Goal: Task Accomplishment & Management: Use online tool/utility

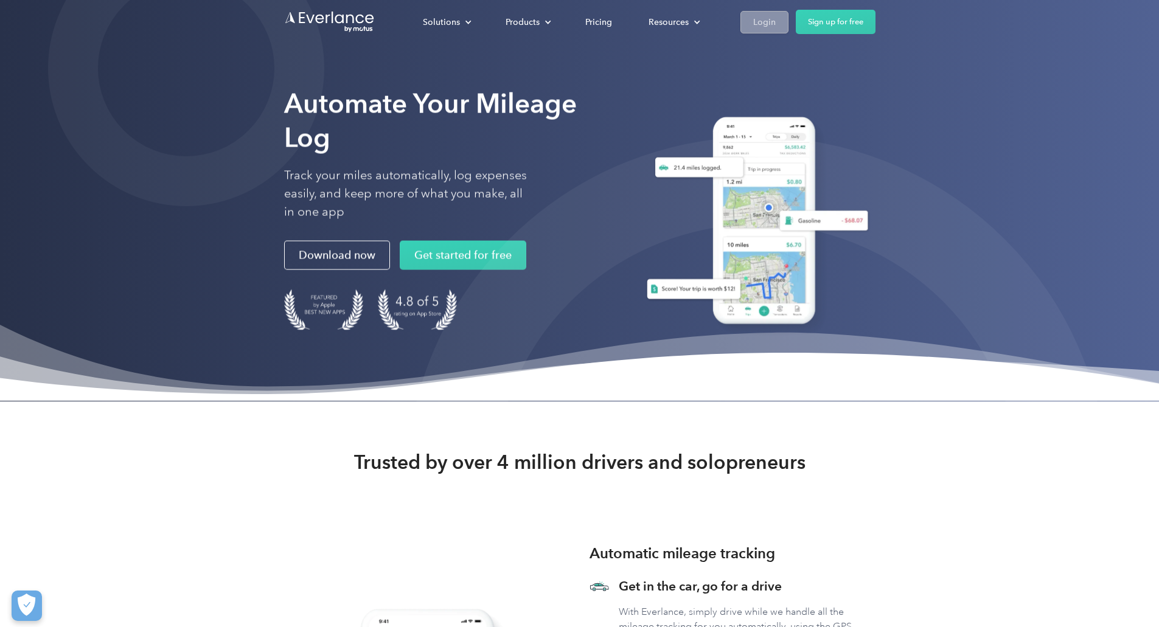
click at [776, 20] on div "Login" at bounding box center [764, 22] width 23 height 15
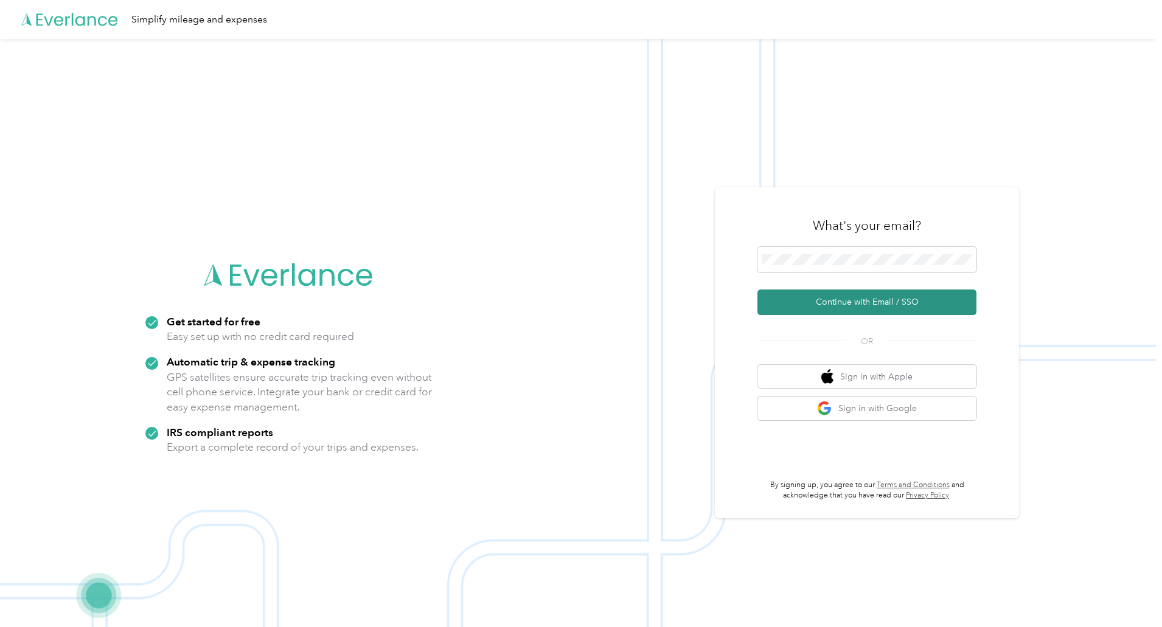
click at [867, 304] on button "Continue with Email / SSO" at bounding box center [866, 303] width 219 height 26
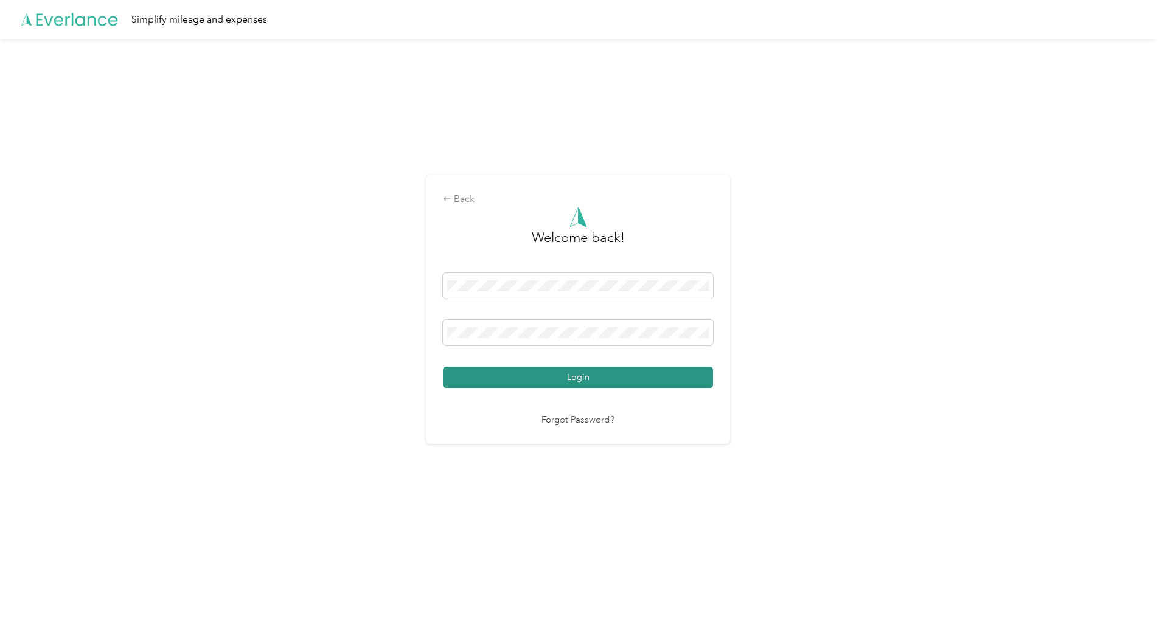
click at [547, 375] on button "Login" at bounding box center [578, 377] width 270 height 21
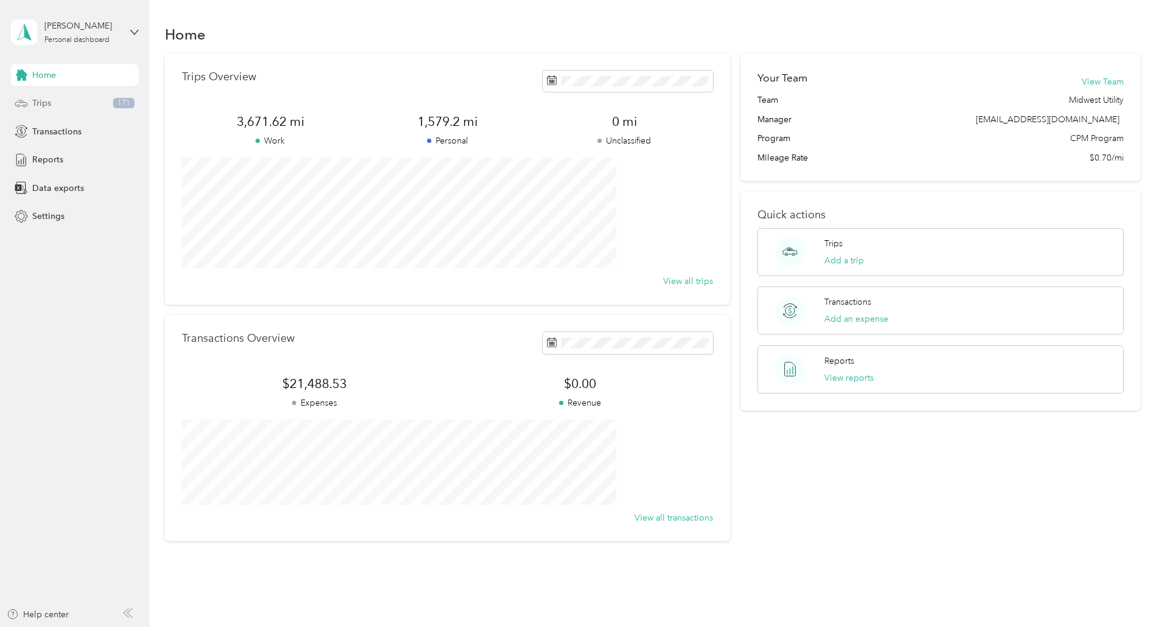
click at [43, 103] on span "Trips" at bounding box center [41, 103] width 19 height 13
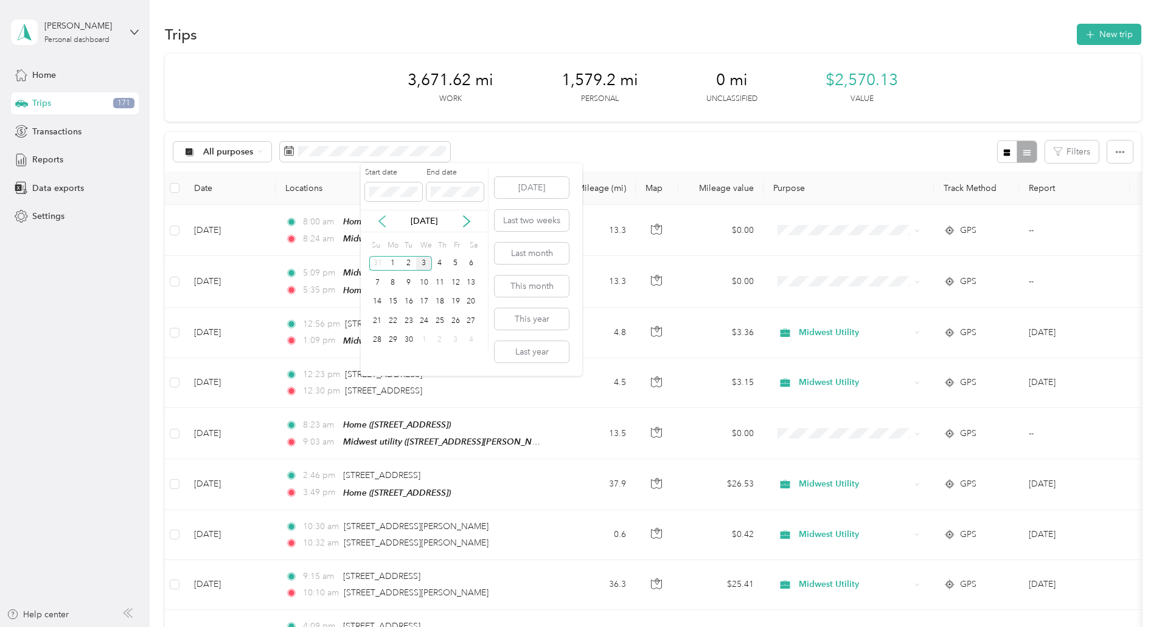
click at [386, 225] on icon at bounding box center [382, 221] width 12 height 12
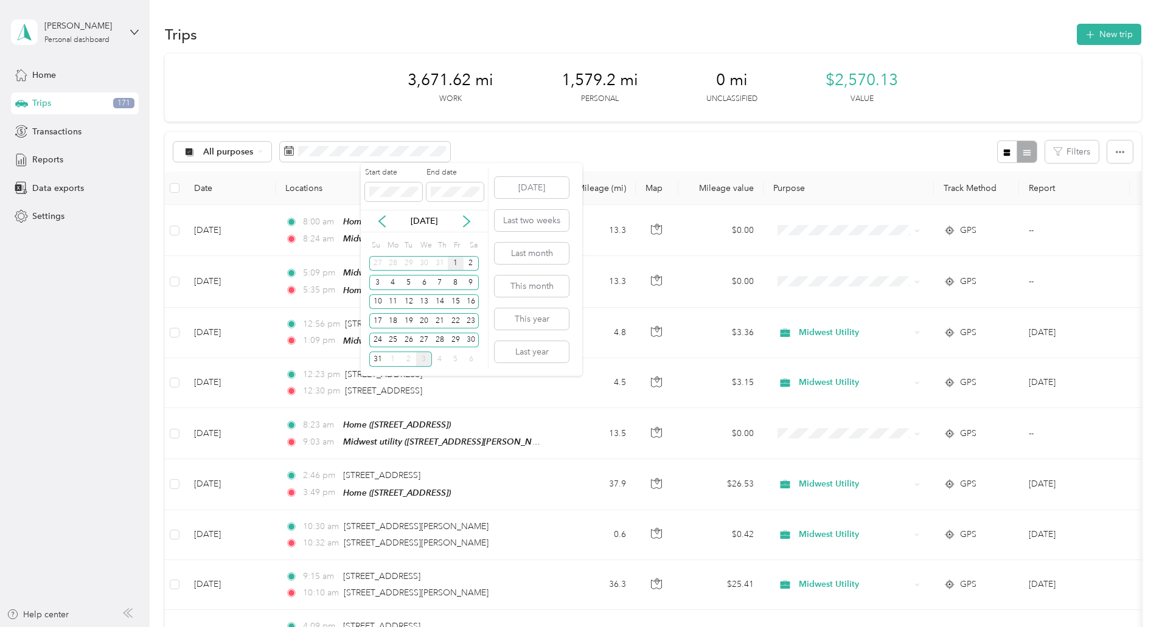
click at [452, 265] on div "1" at bounding box center [456, 263] width 16 height 15
click at [376, 361] on div "31" at bounding box center [377, 359] width 16 height 15
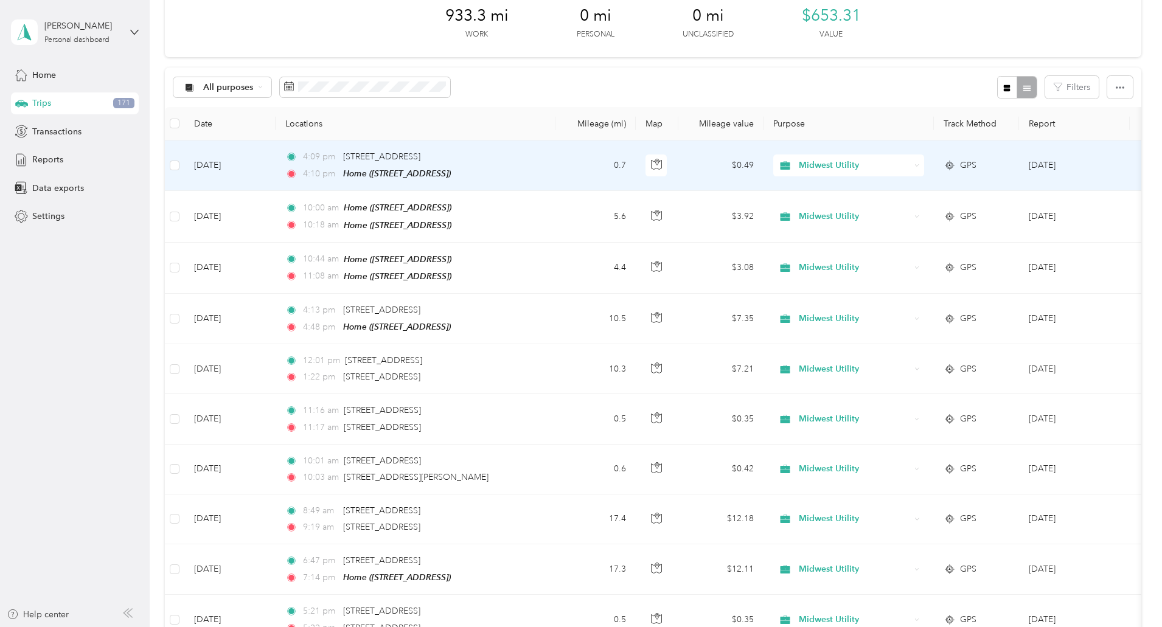
scroll to position [122, 0]
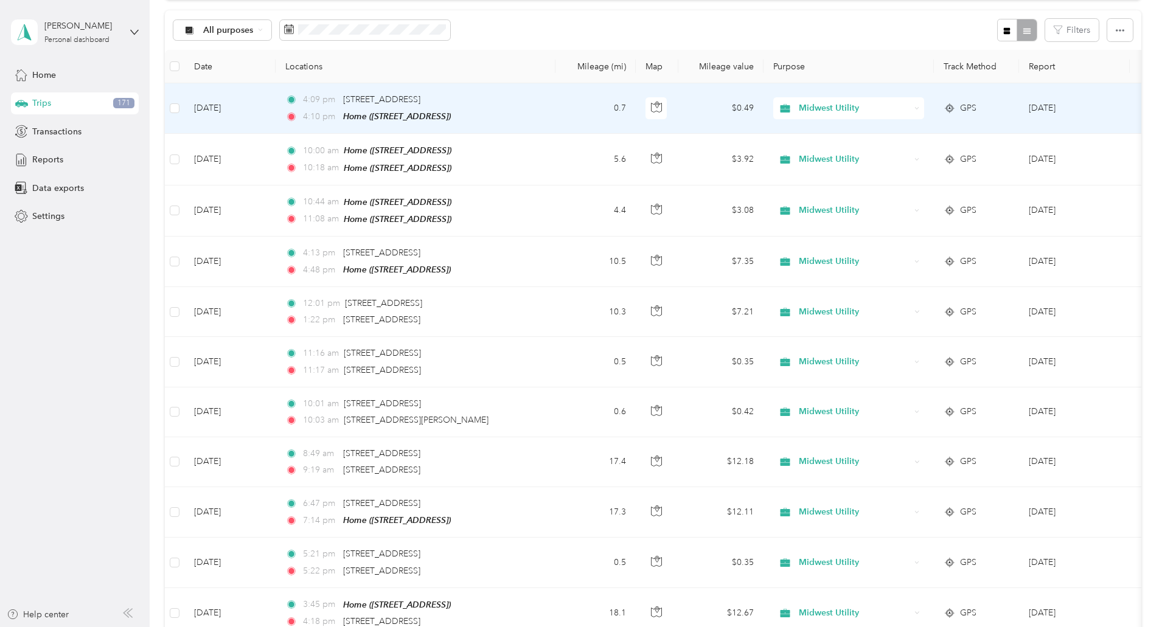
click at [910, 108] on span "Midwest Utility" at bounding box center [854, 108] width 111 height 13
click at [908, 153] on span "Personal" at bounding box center [940, 152] width 113 height 13
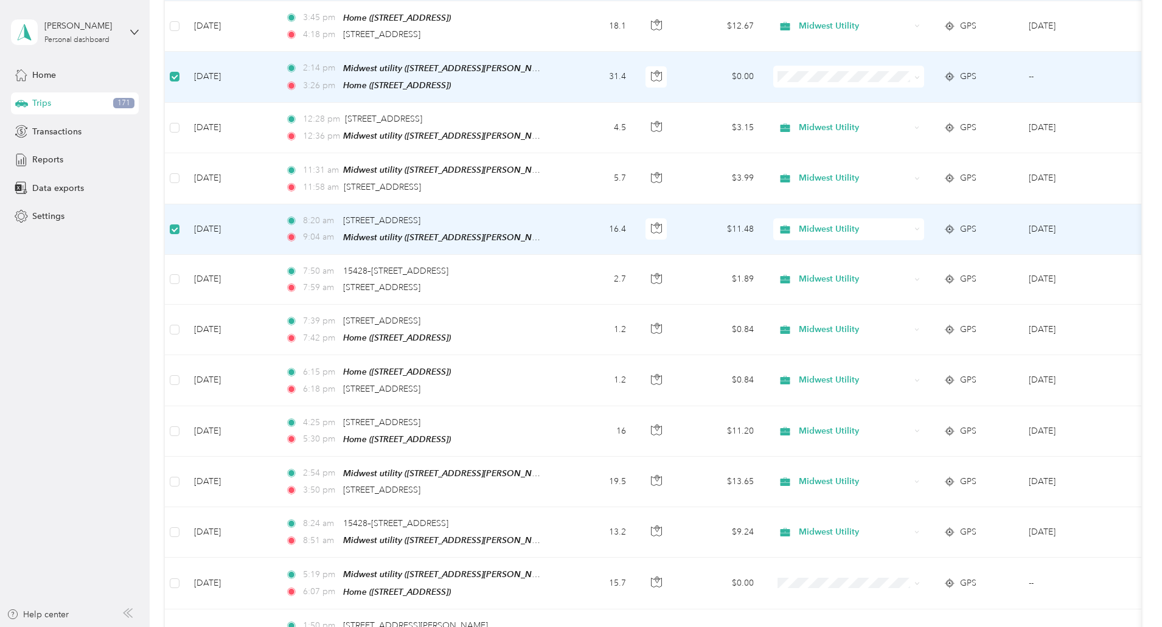
scroll to position [729, 0]
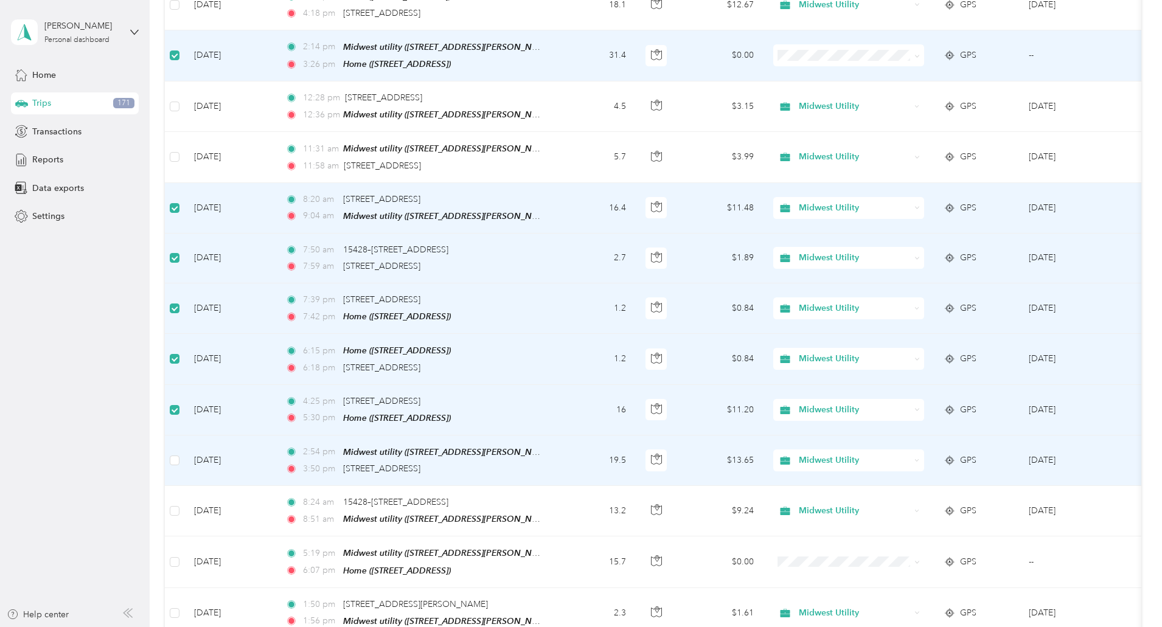
click at [184, 453] on td at bounding box center [174, 461] width 19 height 50
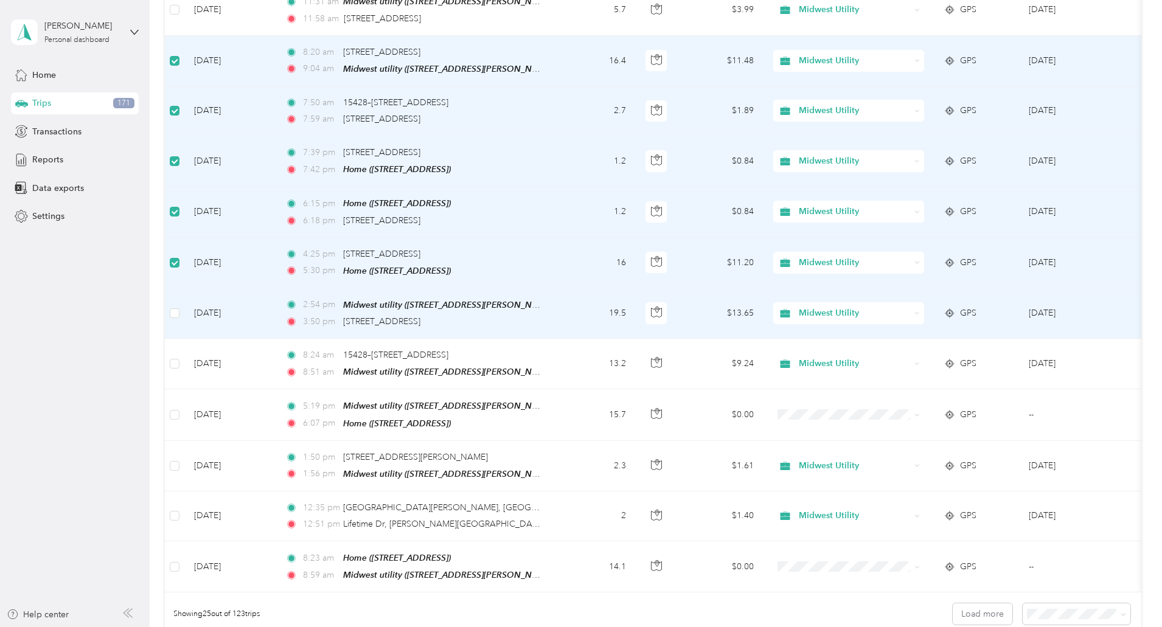
scroll to position [911, 0]
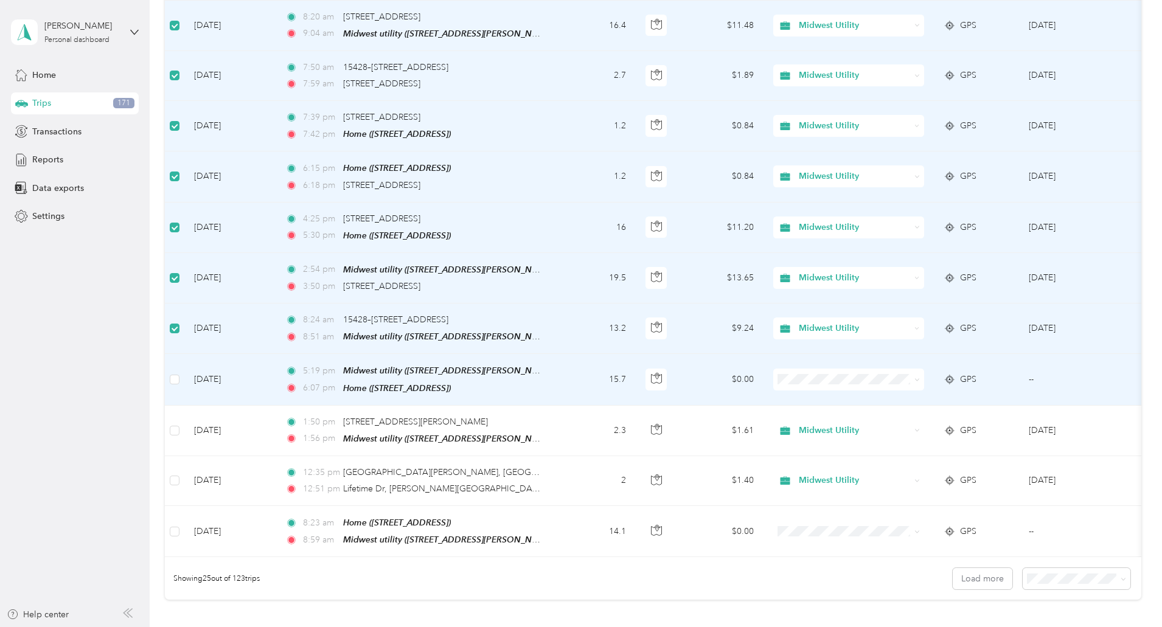
click at [184, 359] on td at bounding box center [174, 379] width 19 height 51
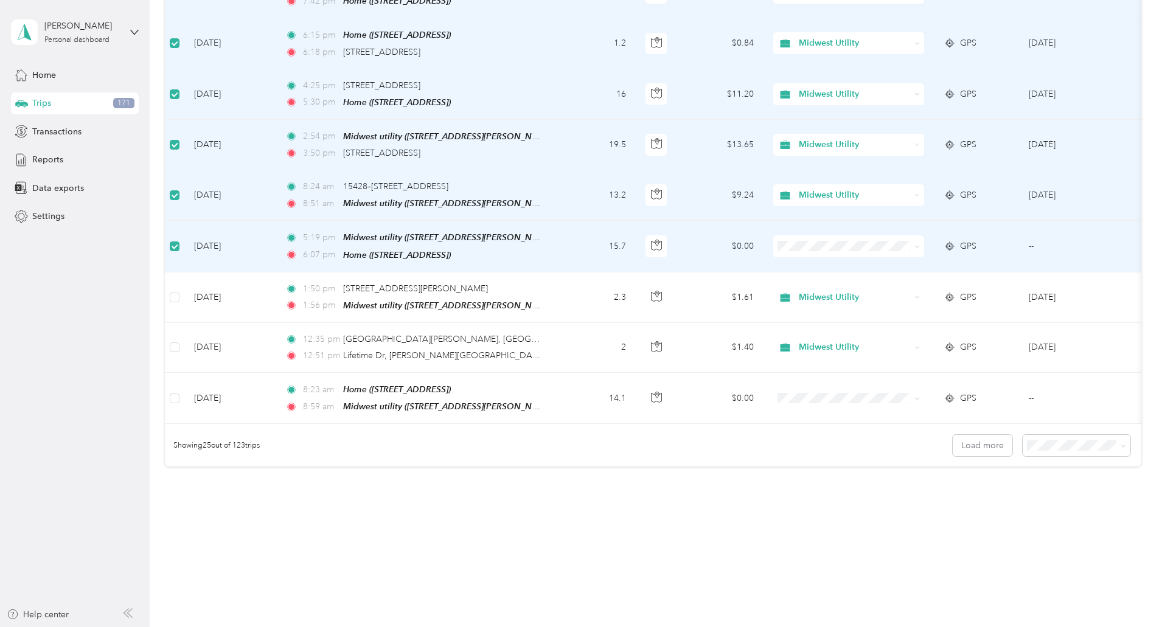
scroll to position [1047, 0]
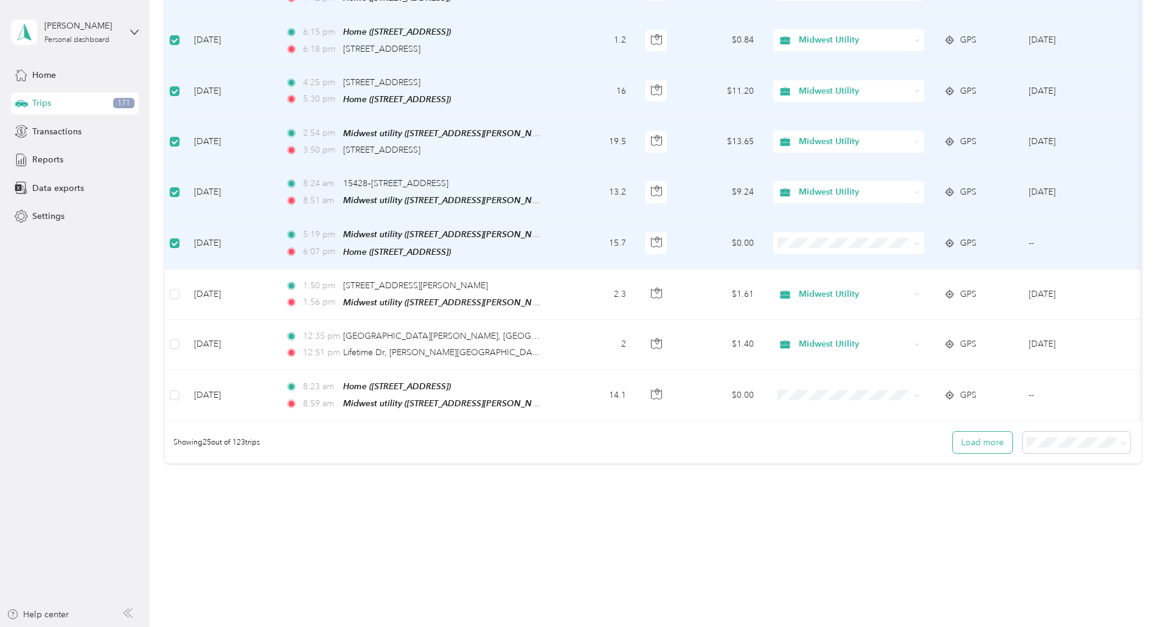
click at [953, 442] on button "Load more" at bounding box center [983, 442] width 60 height 21
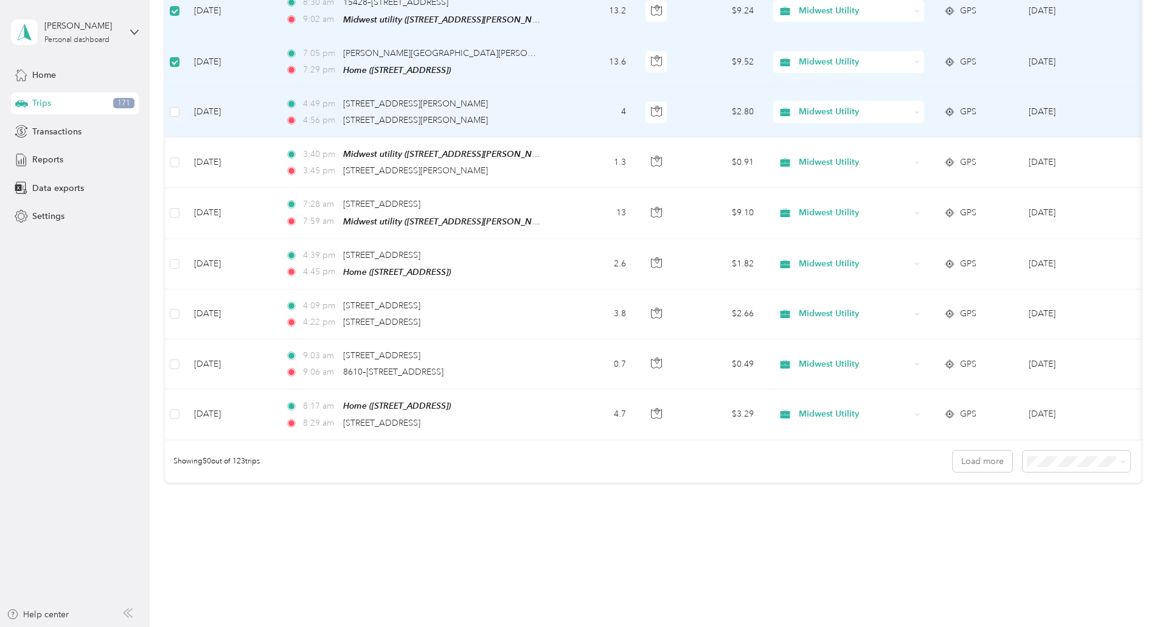
scroll to position [2298, 0]
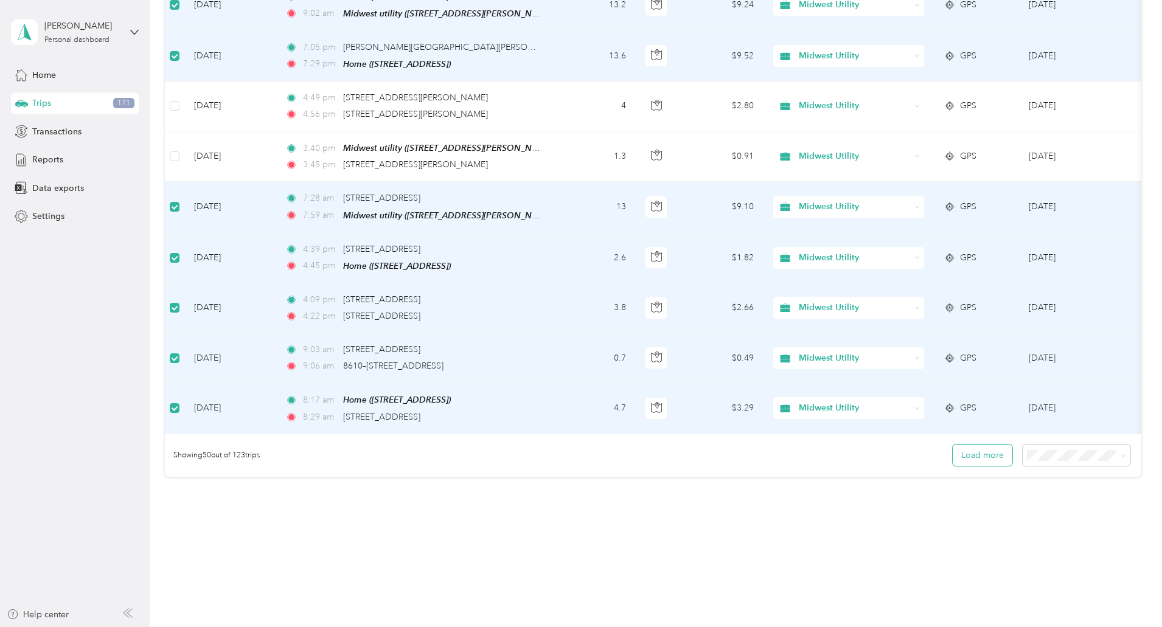
click at [953, 445] on button "Load more" at bounding box center [983, 455] width 60 height 21
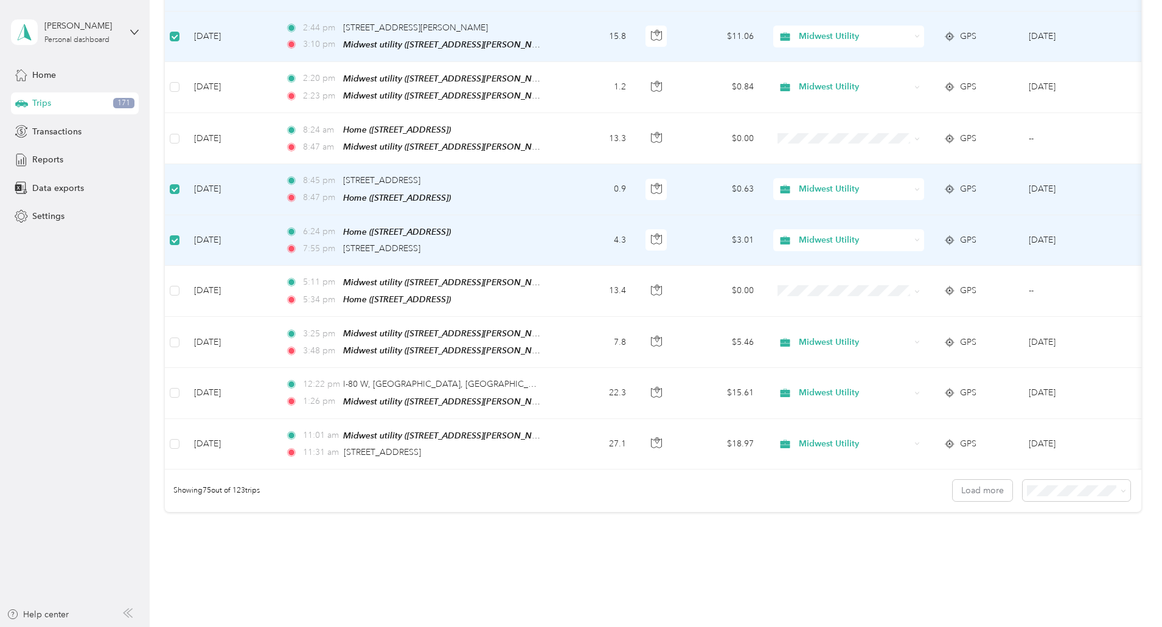
scroll to position [3549, 0]
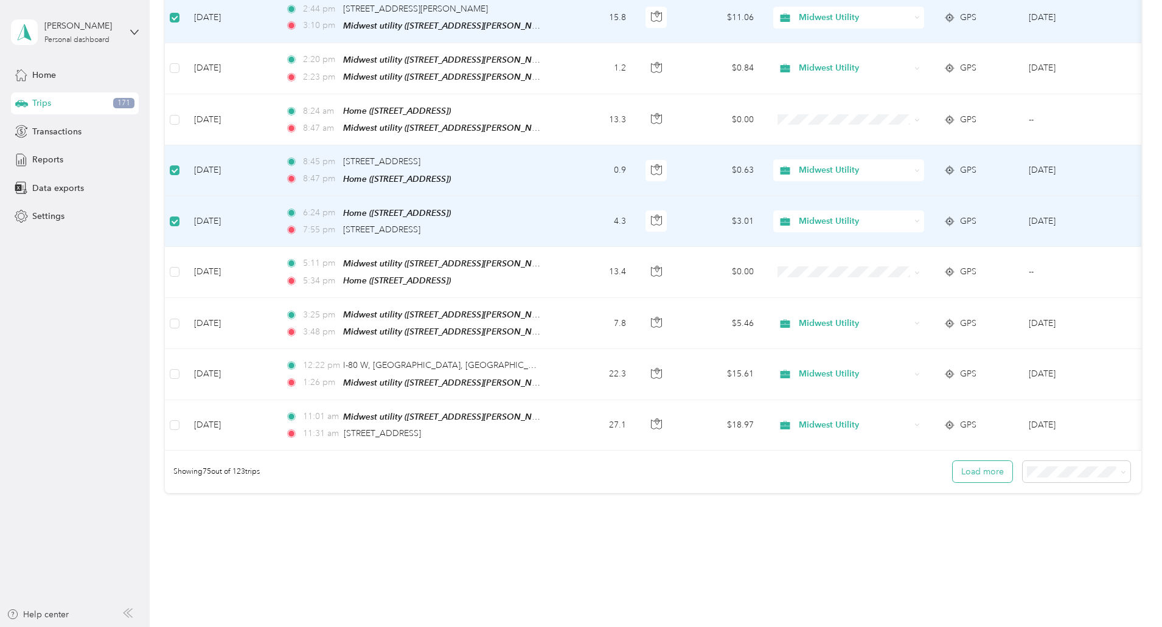
click at [953, 461] on button "Load more" at bounding box center [983, 471] width 60 height 21
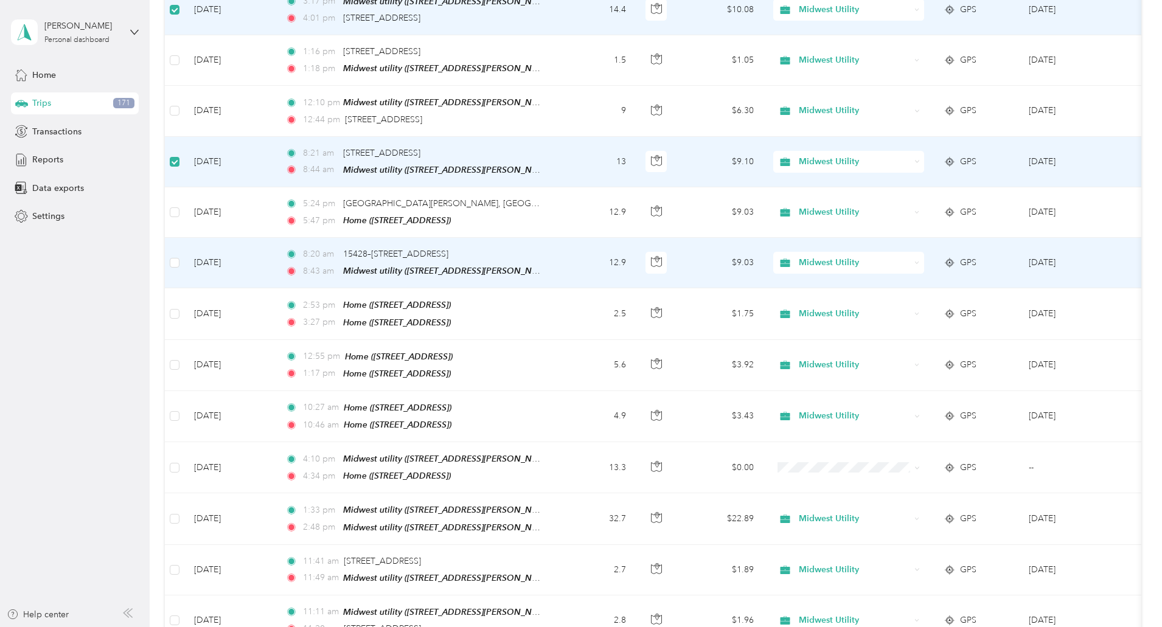
scroll to position [4279, 0]
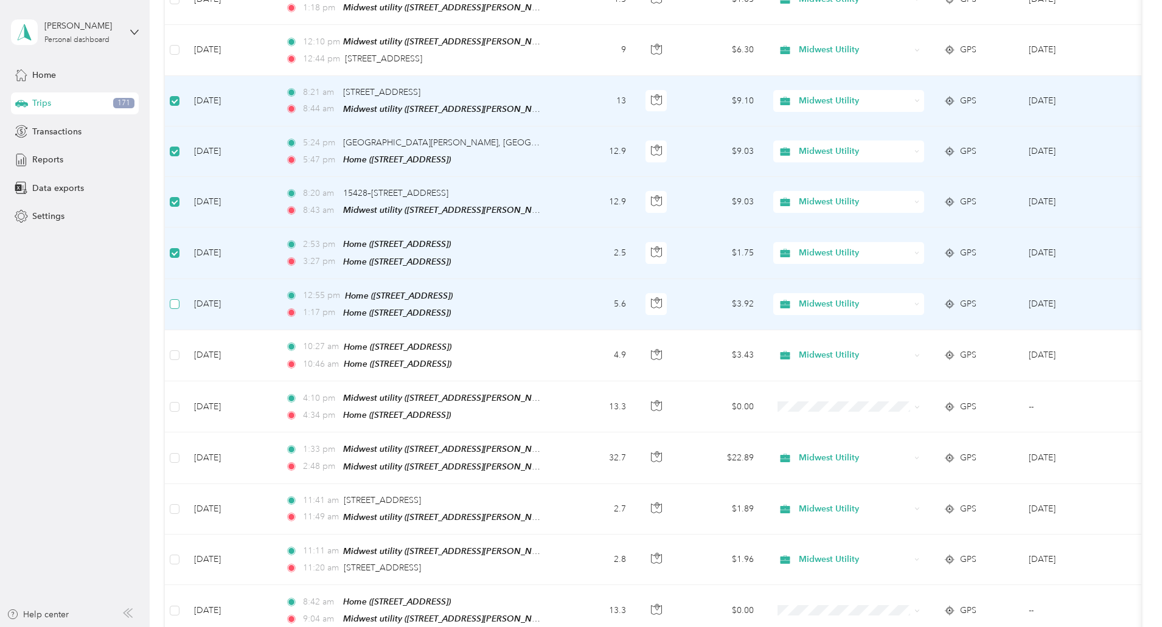
click at [179, 297] on label at bounding box center [175, 303] width 10 height 13
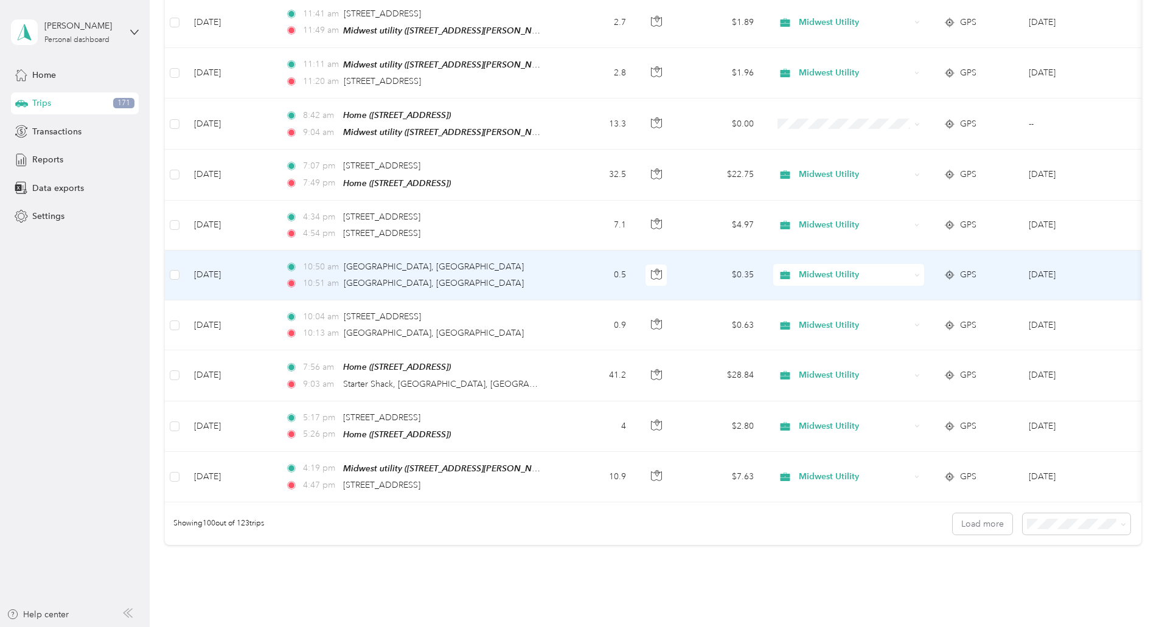
scroll to position [4800, 0]
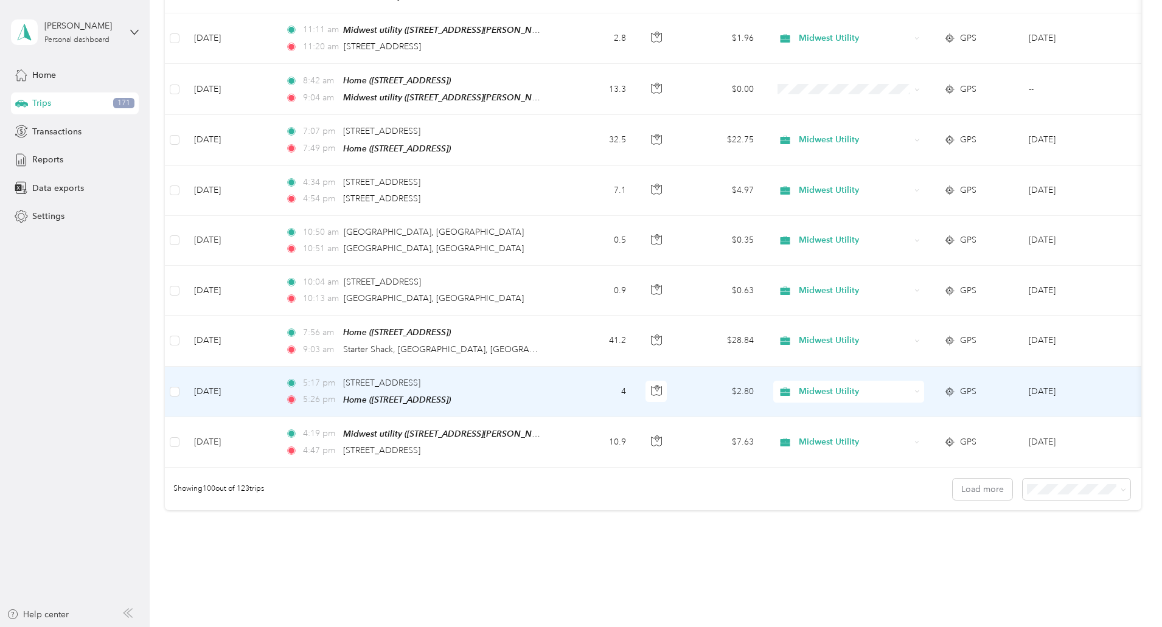
click at [184, 367] on td at bounding box center [174, 392] width 19 height 50
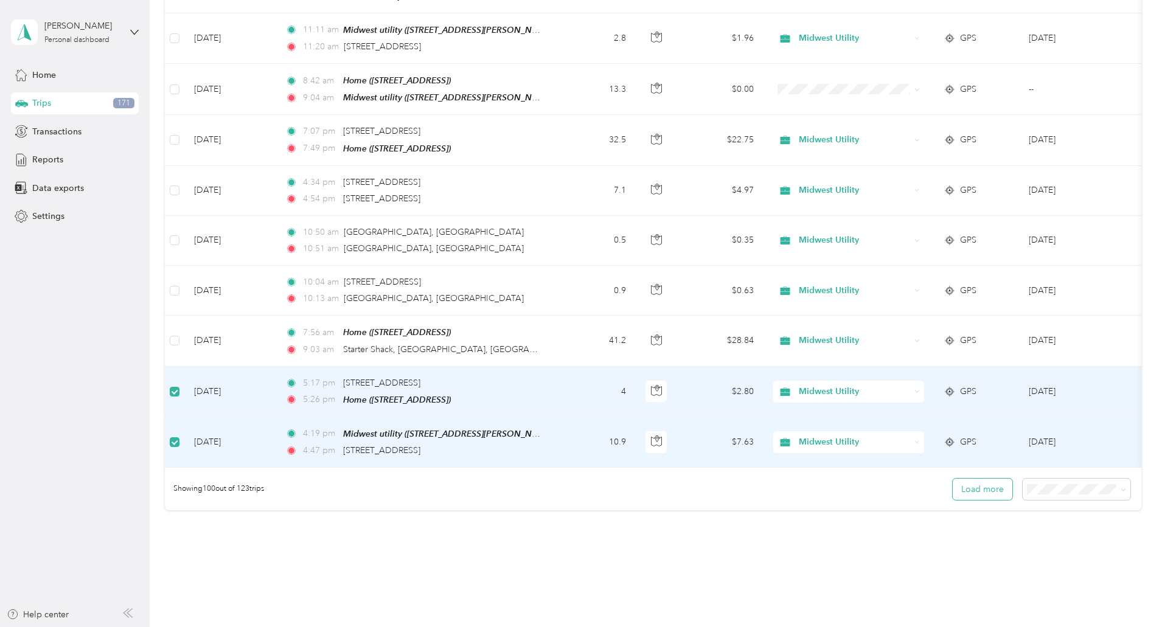
click at [953, 479] on button "Load more" at bounding box center [983, 489] width 60 height 21
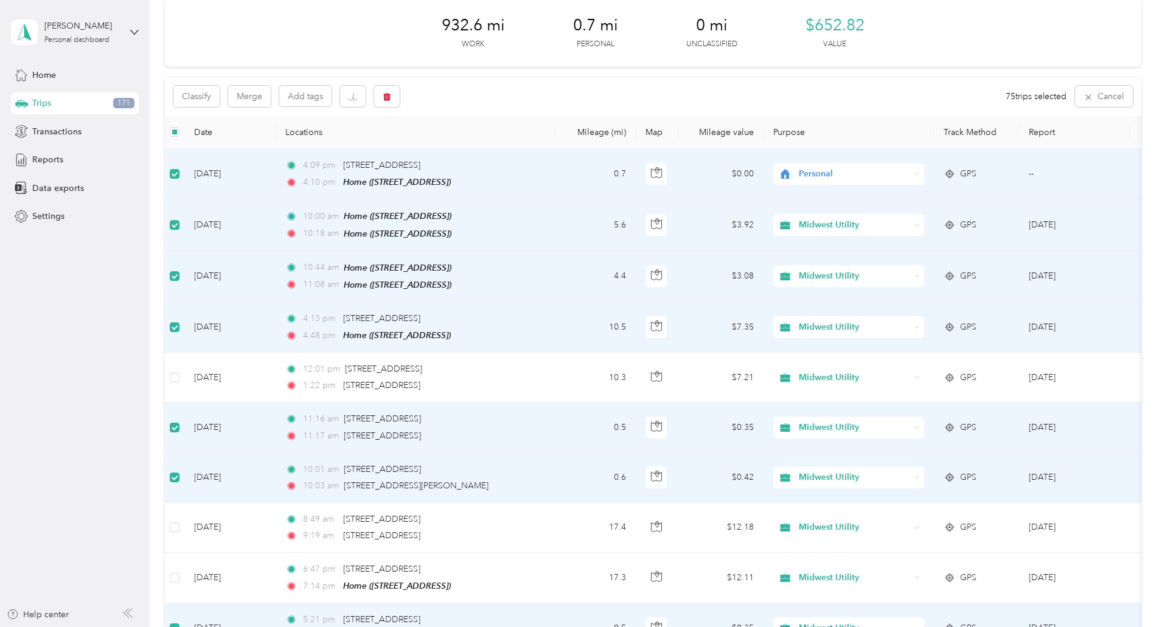
scroll to position [0, 0]
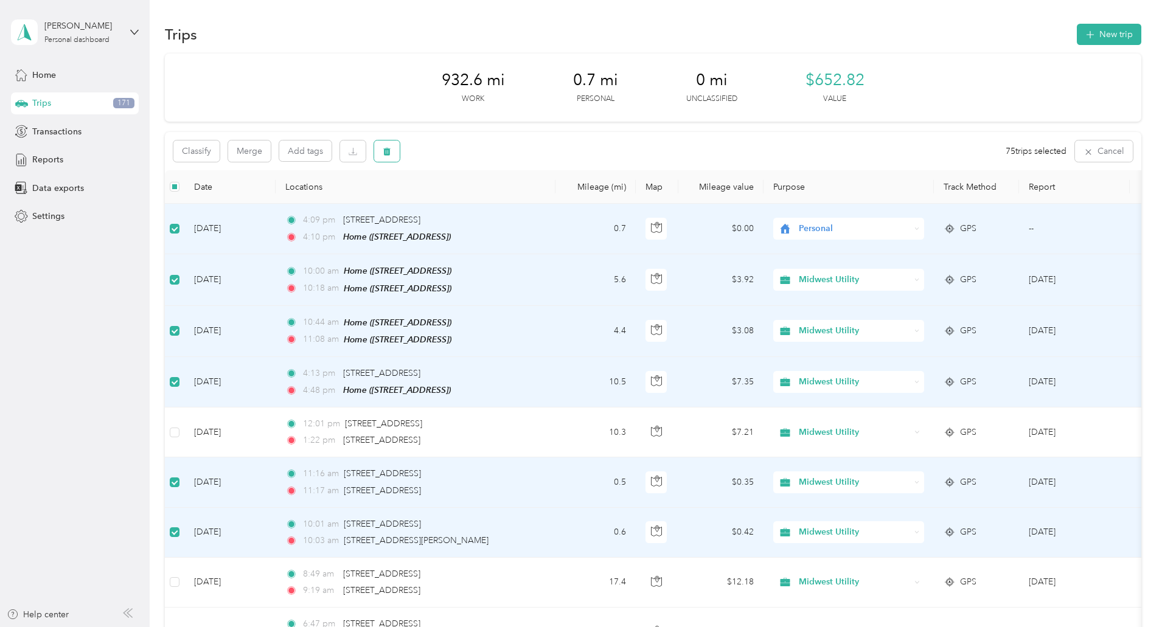
drag, startPoint x: 1136, startPoint y: 346, endPoint x: 471, endPoint y: 155, distance: 691.9
click at [391, 155] on icon "button" at bounding box center [387, 151] width 9 height 9
click at [555, 201] on button "Yes" at bounding box center [561, 201] width 24 height 19
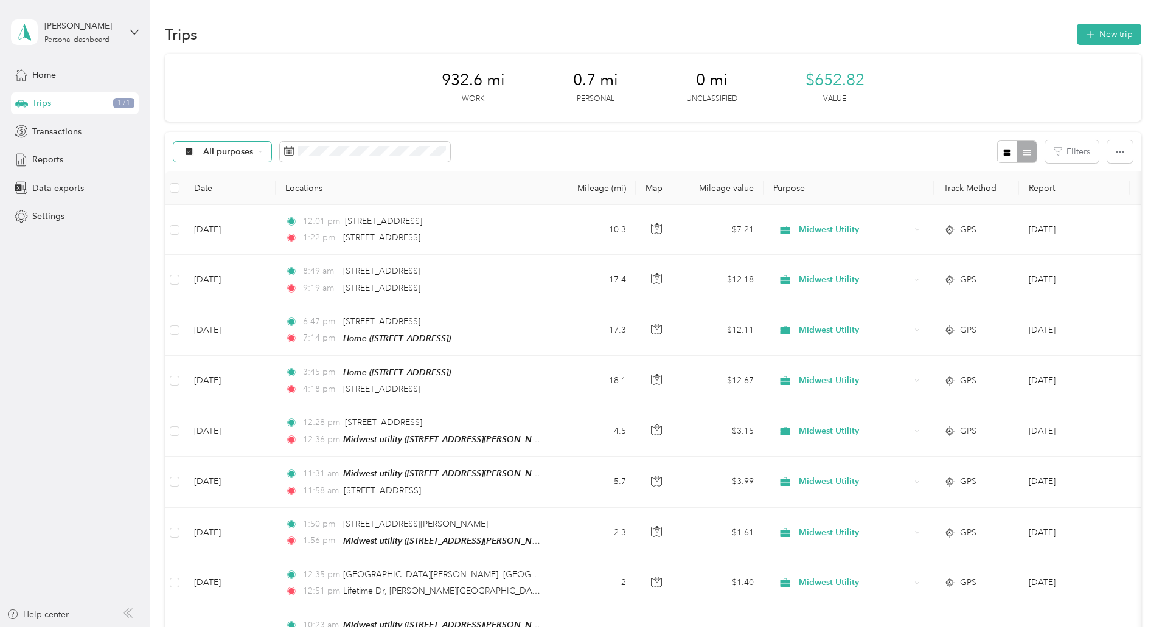
click at [272, 144] on div "All purposes" at bounding box center [222, 152] width 99 height 21
click at [322, 220] on li "Midwest Utility" at bounding box center [303, 216] width 99 height 21
click at [60, 133] on span "Transactions" at bounding box center [56, 131] width 49 height 13
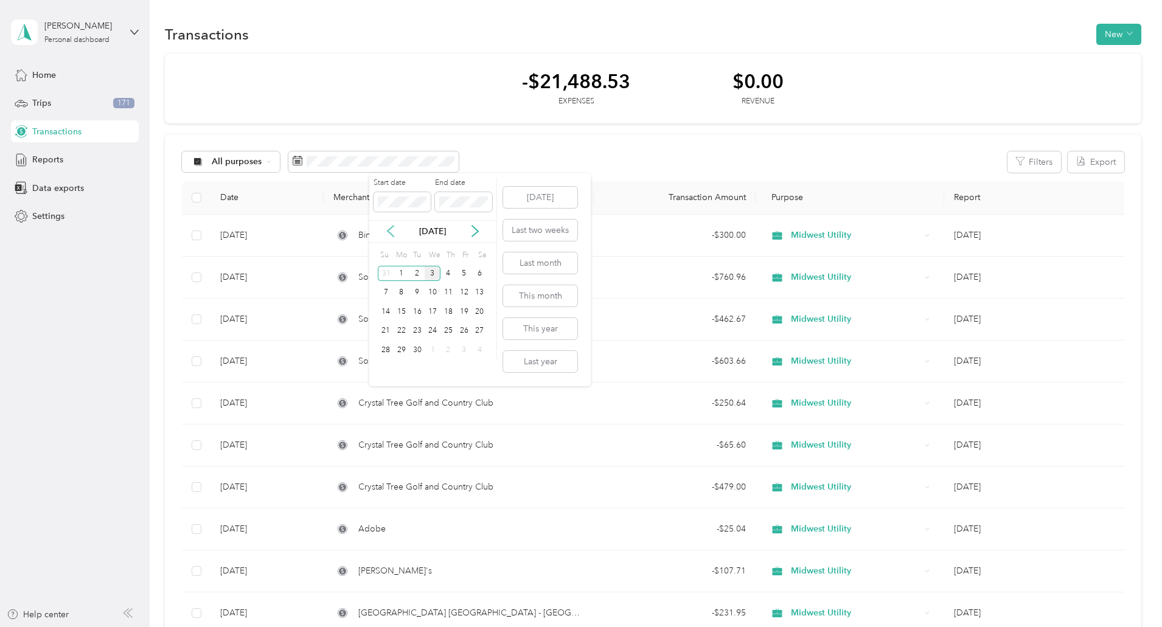
click at [387, 234] on icon at bounding box center [390, 231] width 12 height 12
click at [464, 279] on div "1" at bounding box center [464, 273] width 16 height 15
click at [386, 374] on div "31" at bounding box center [386, 369] width 16 height 15
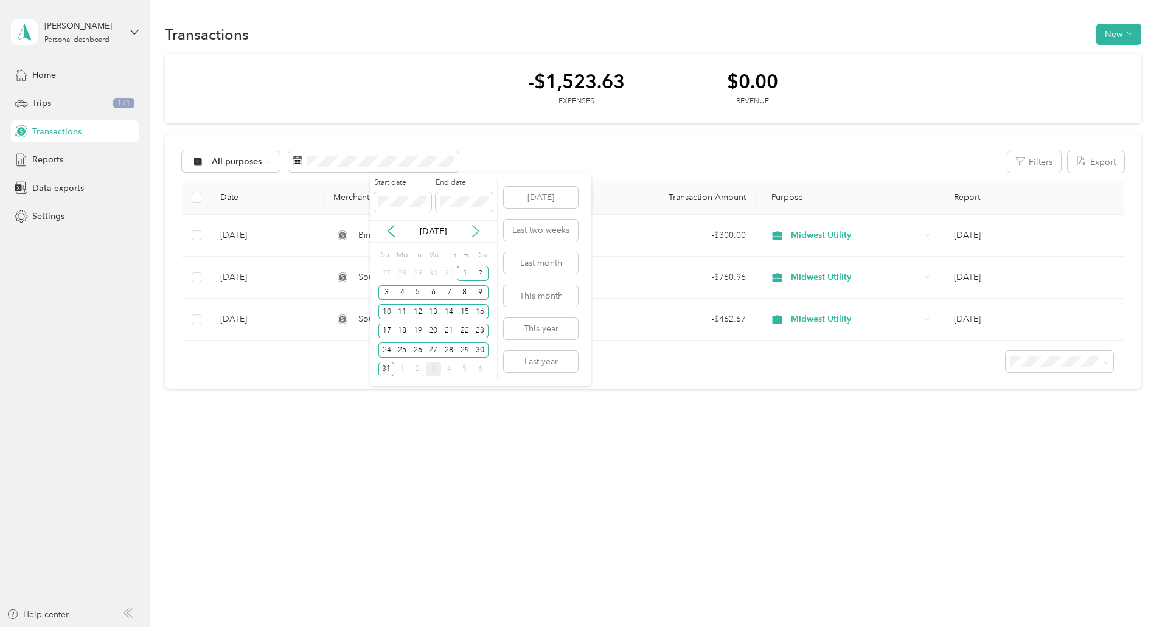
click at [476, 232] on icon at bounding box center [476, 231] width 12 height 12
click at [398, 355] on div "29" at bounding box center [402, 349] width 16 height 15
click at [387, 232] on icon at bounding box center [391, 231] width 12 height 12
click at [467, 277] on div "1" at bounding box center [465, 273] width 16 height 15
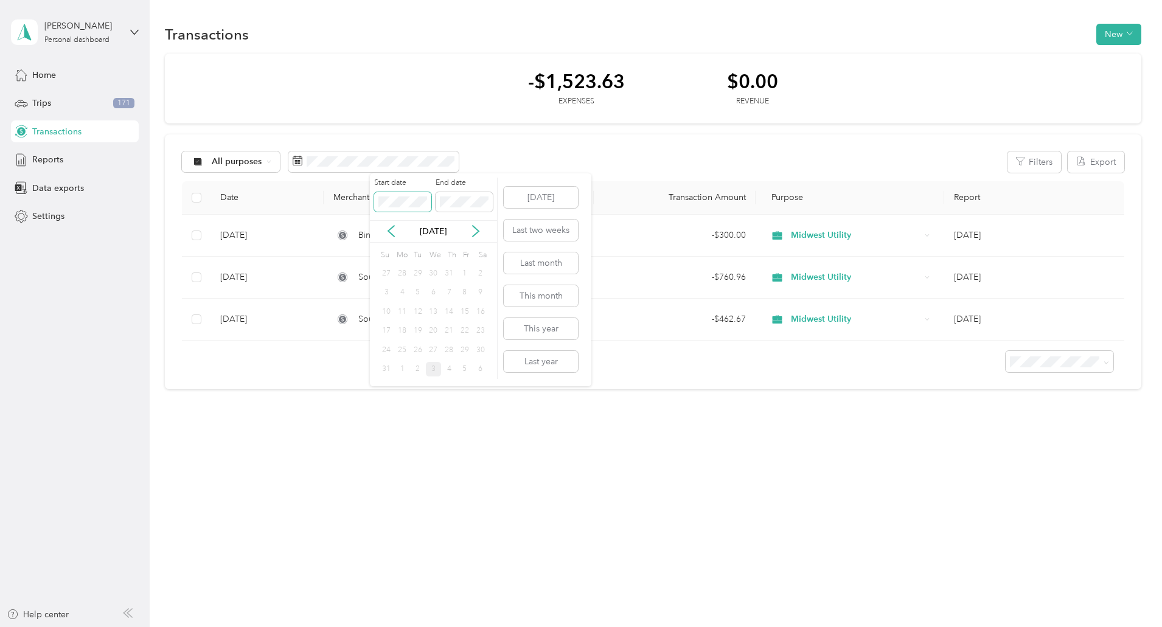
click at [228, 189] on body "[PERSON_NAME] Personal dashboard Home Trips 171 Transactions Reports Data expor…" at bounding box center [578, 313] width 1156 height 627
click at [444, 207] on span at bounding box center [464, 201] width 57 height 19
click at [472, 207] on span at bounding box center [464, 201] width 57 height 19
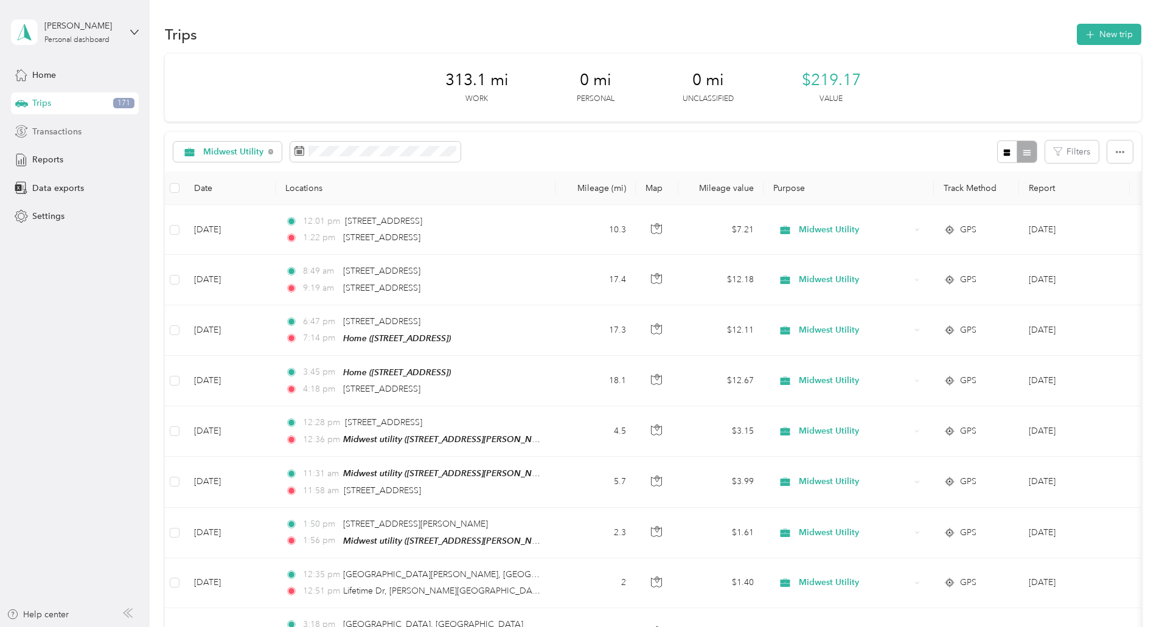
click at [47, 130] on span "Transactions" at bounding box center [56, 131] width 49 height 13
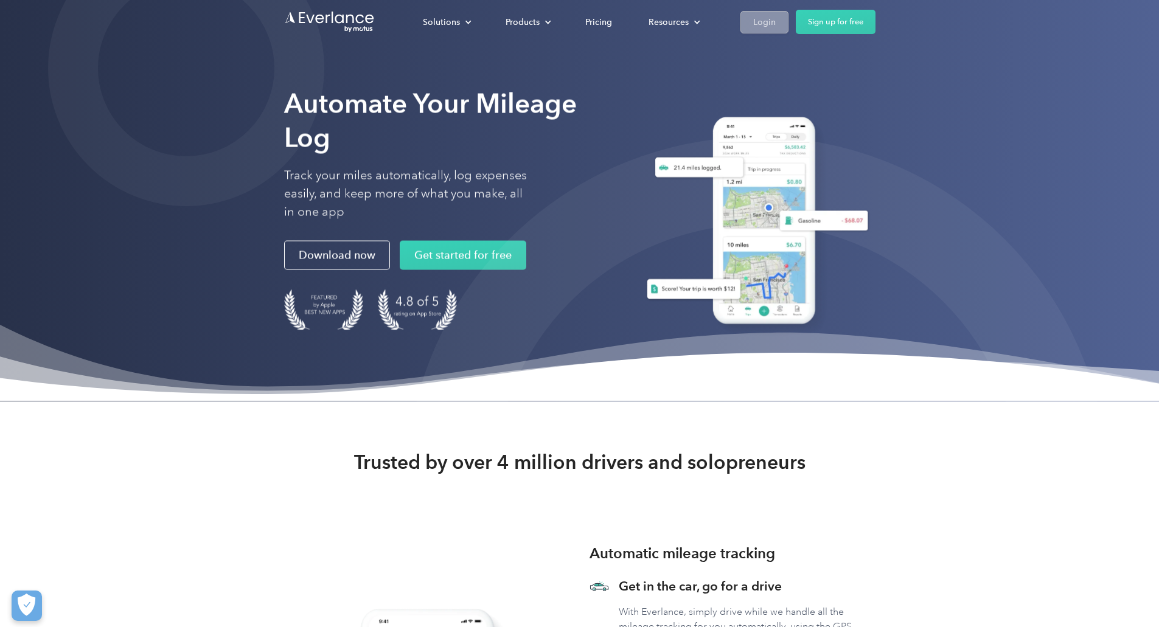
click at [776, 17] on div "Login" at bounding box center [764, 22] width 23 height 15
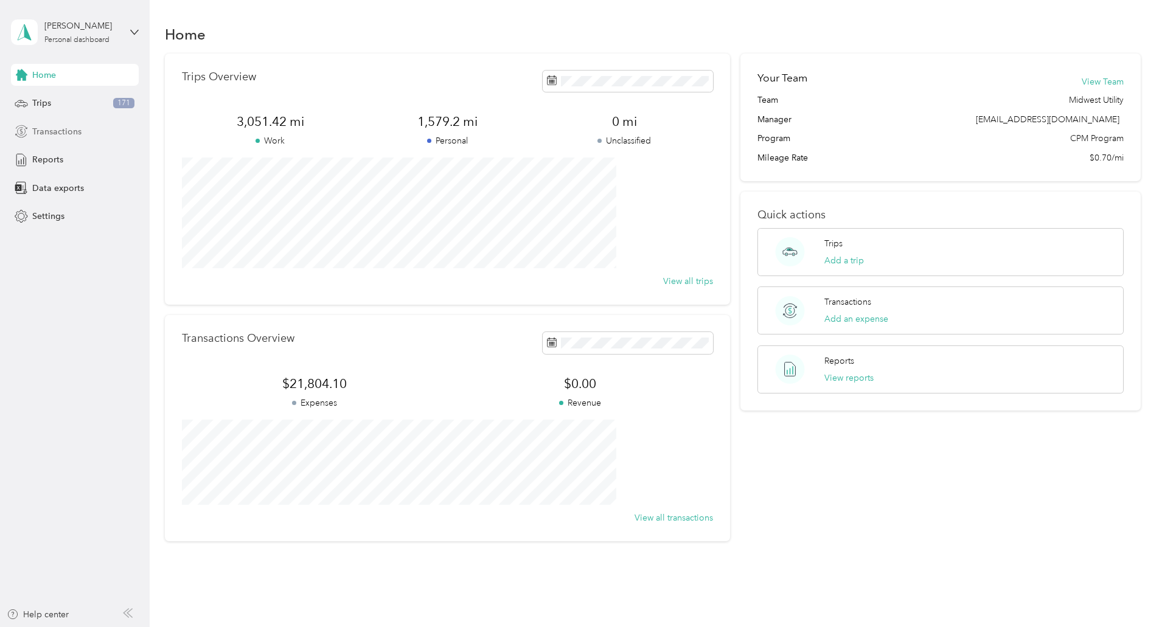
click at [74, 136] on span "Transactions" at bounding box center [56, 131] width 49 height 13
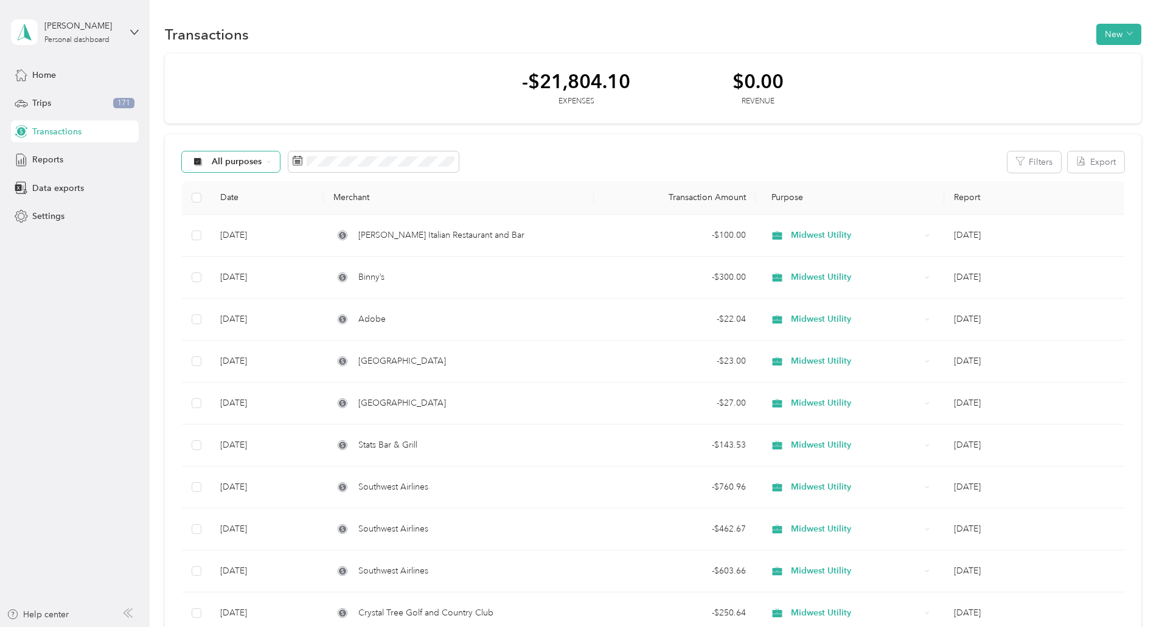
click at [280, 157] on div "All purposes" at bounding box center [231, 161] width 99 height 21
click at [339, 228] on span "Midwest Utility" at bounding box center [323, 226] width 60 height 13
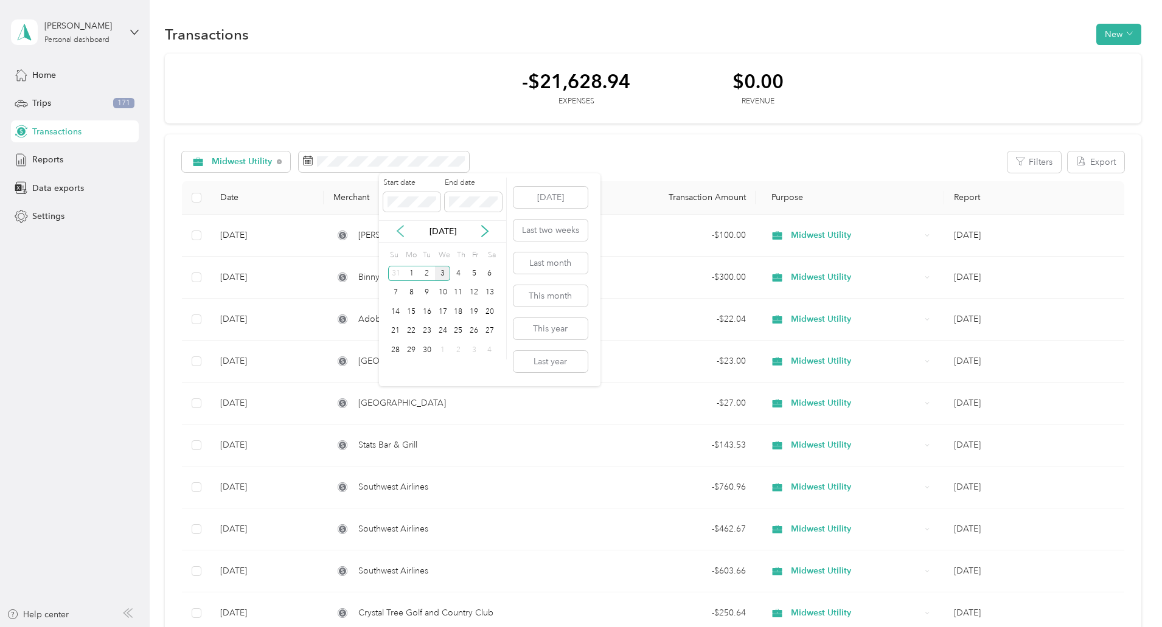
click at [398, 228] on icon at bounding box center [400, 231] width 12 height 12
click at [428, 269] on div "1" at bounding box center [427, 273] width 16 height 15
click at [484, 226] on icon at bounding box center [485, 231] width 12 height 12
click at [393, 366] on div "31" at bounding box center [396, 369] width 16 height 15
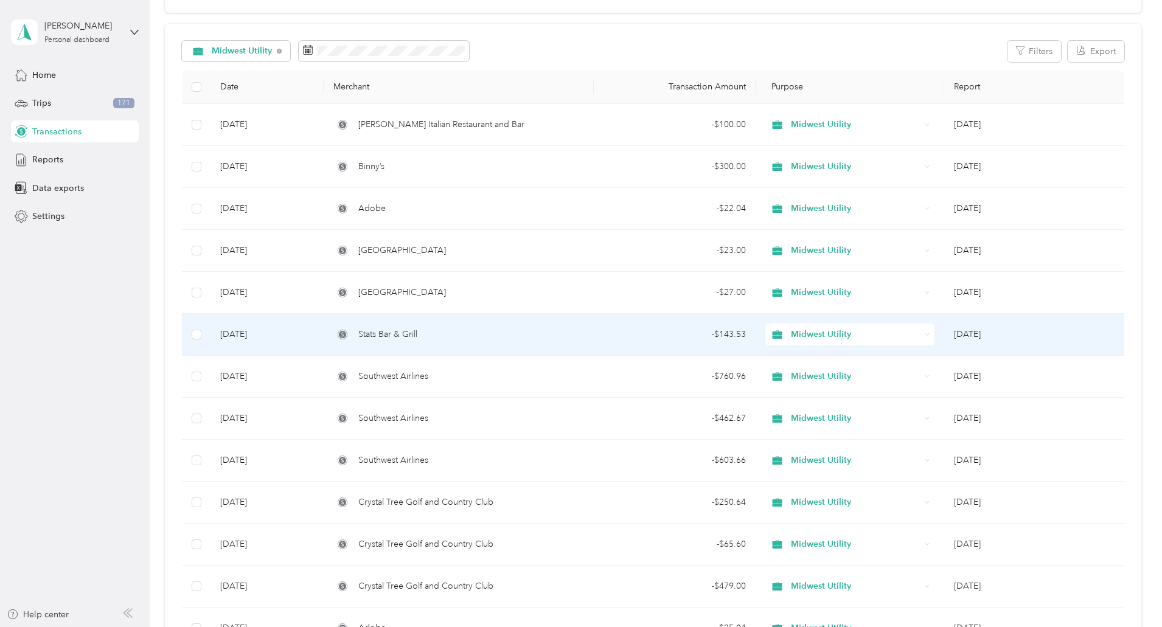
scroll to position [415, 0]
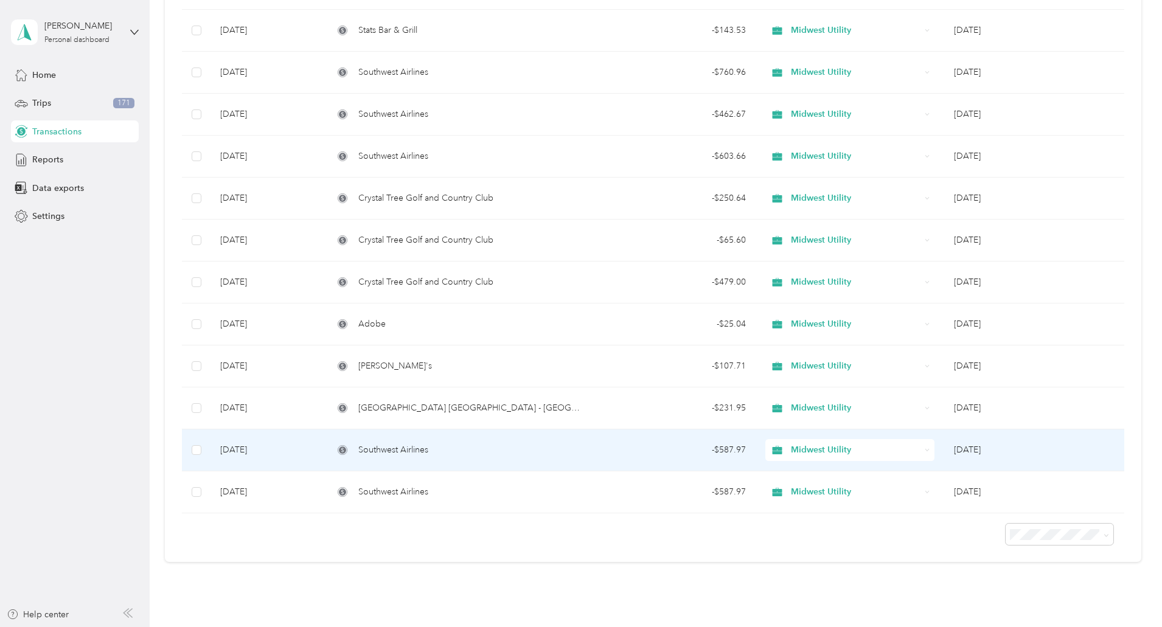
click at [428, 453] on span "Southwest Airlines" at bounding box center [393, 449] width 70 height 13
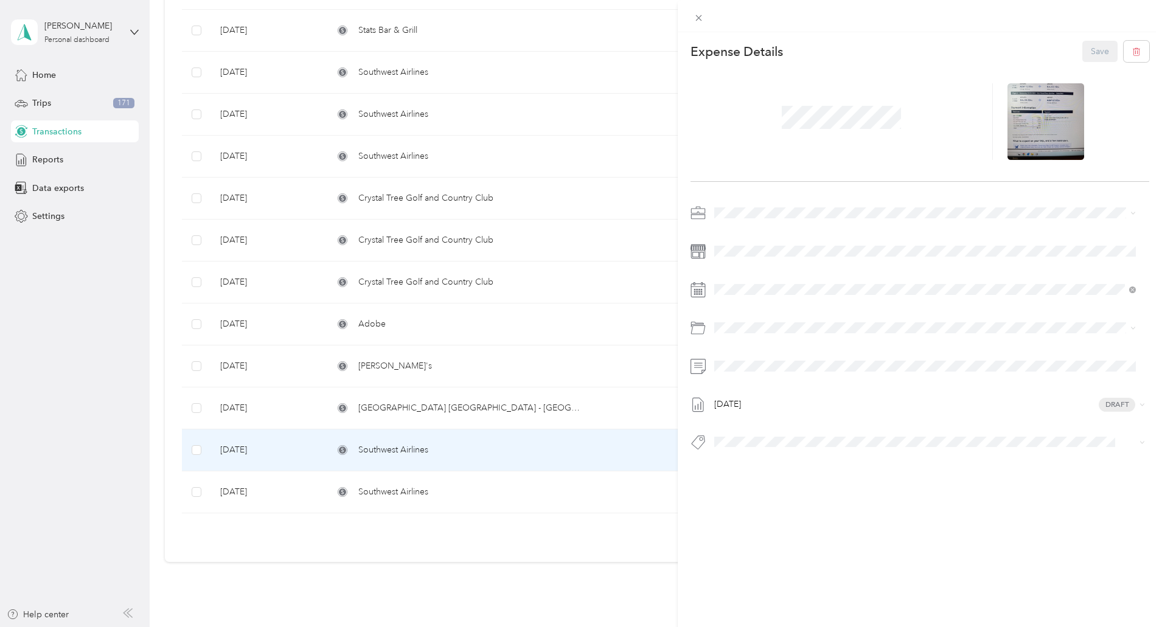
click at [468, 492] on div "This expense cannot be edited because it is either under review, approved, or p…" at bounding box center [581, 313] width 1162 height 627
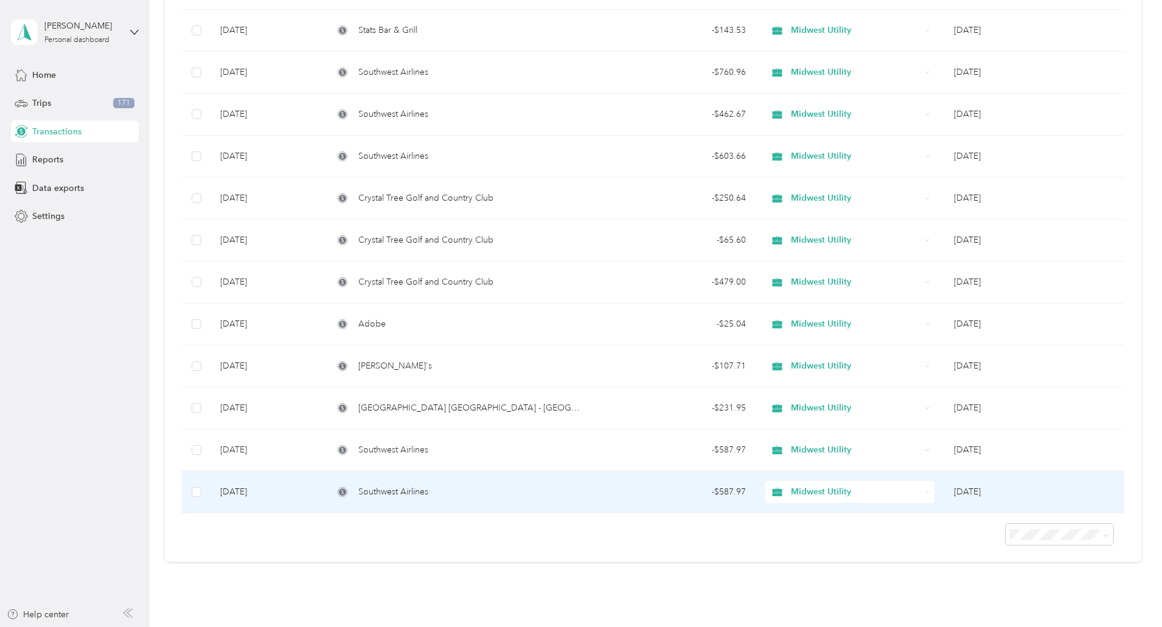
click at [428, 490] on span "Southwest Airlines" at bounding box center [393, 491] width 70 height 13
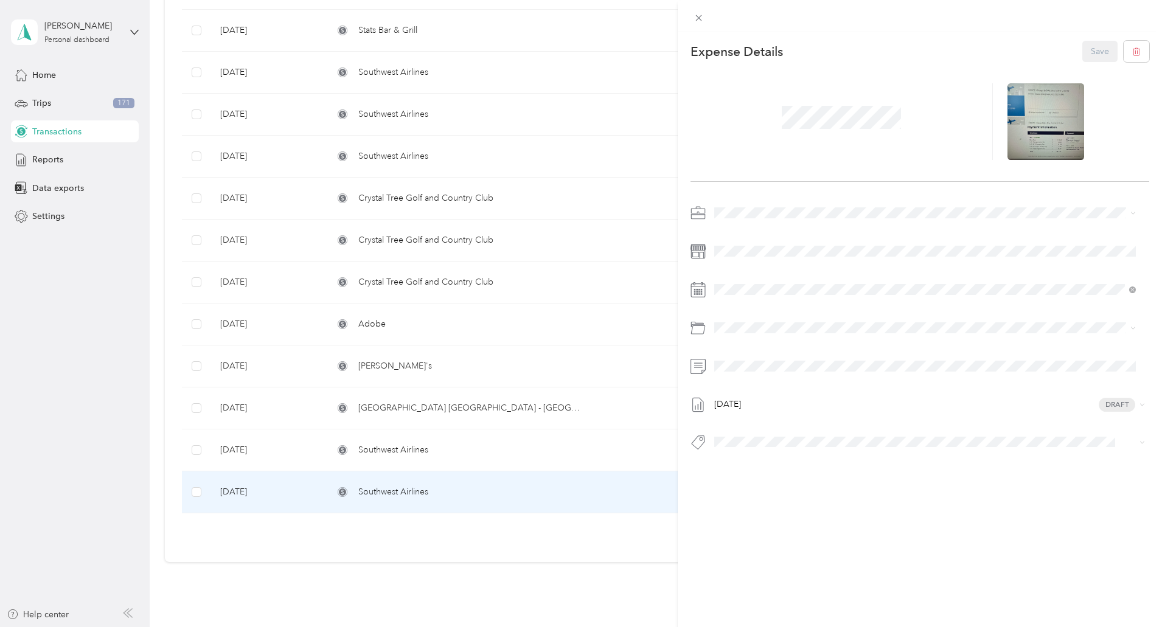
click at [457, 447] on div "This expense cannot be edited because it is either under review, approved, or p…" at bounding box center [581, 313] width 1162 height 627
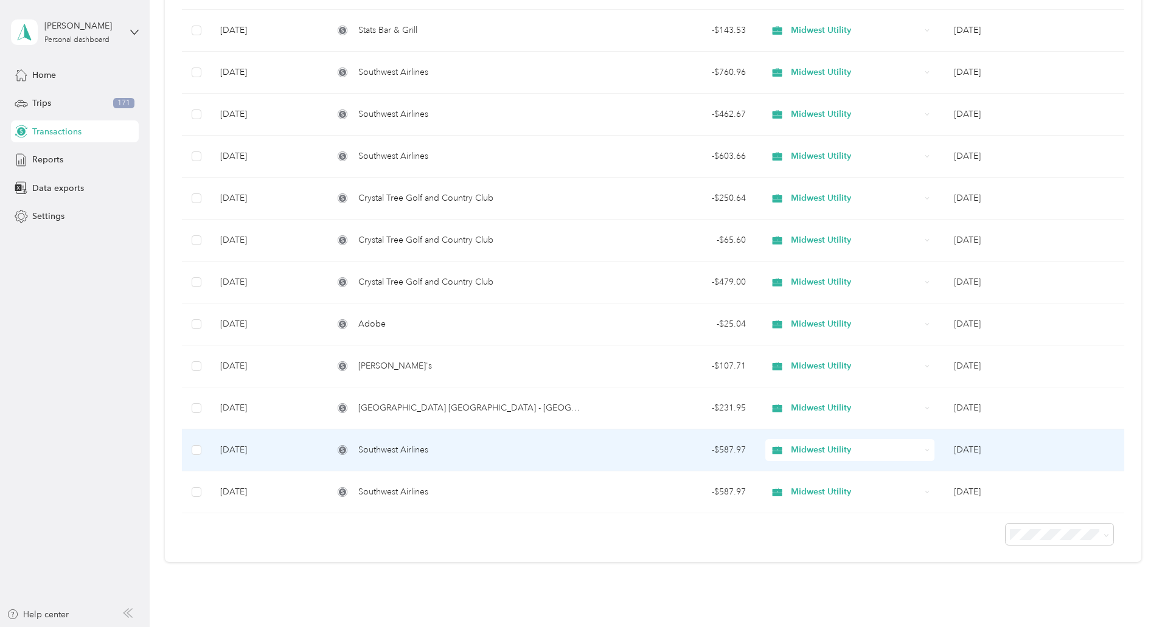
click at [428, 447] on span "Southwest Airlines" at bounding box center [393, 449] width 70 height 13
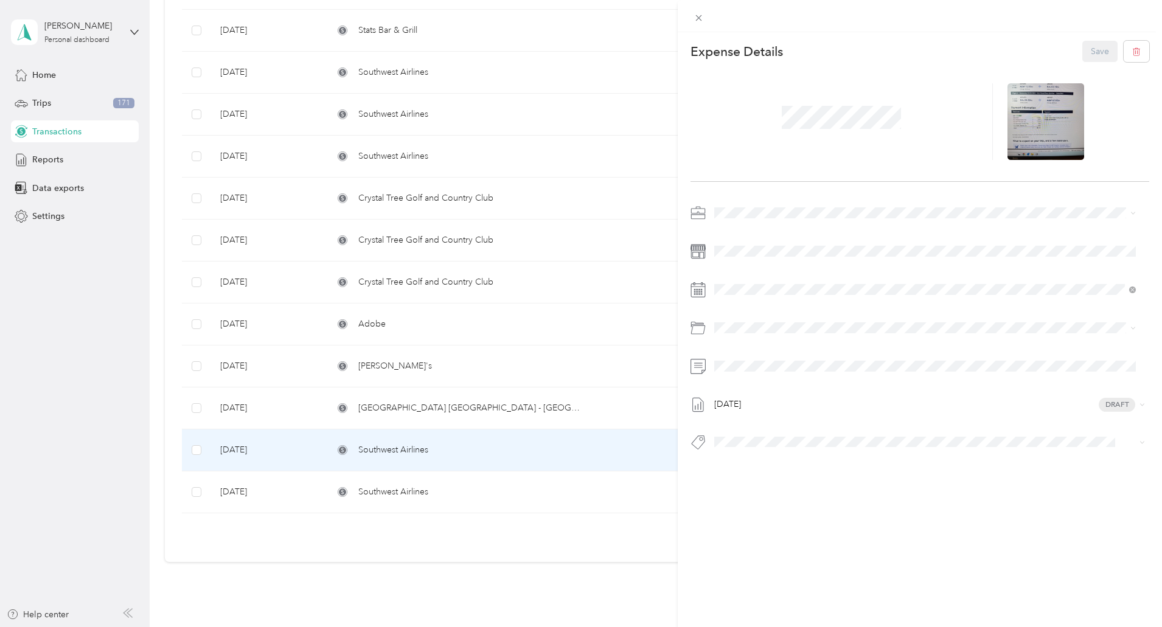
click at [453, 494] on div "This expense cannot be edited because it is either under review, approved, or p…" at bounding box center [581, 313] width 1162 height 627
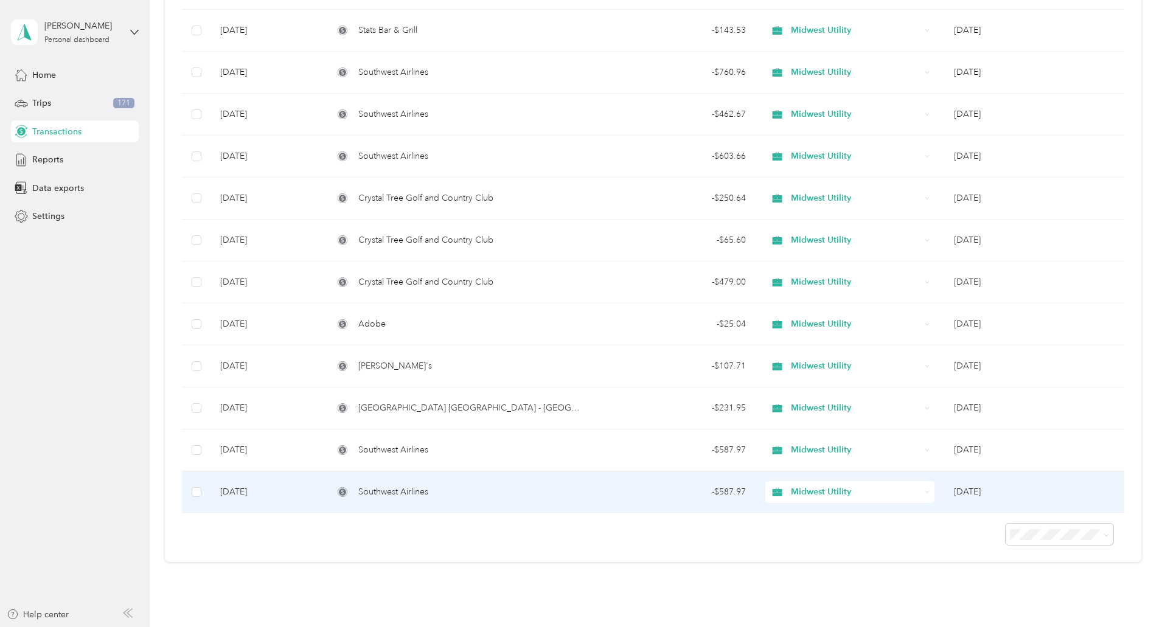
click at [428, 494] on span "Southwest Airlines" at bounding box center [393, 491] width 70 height 13
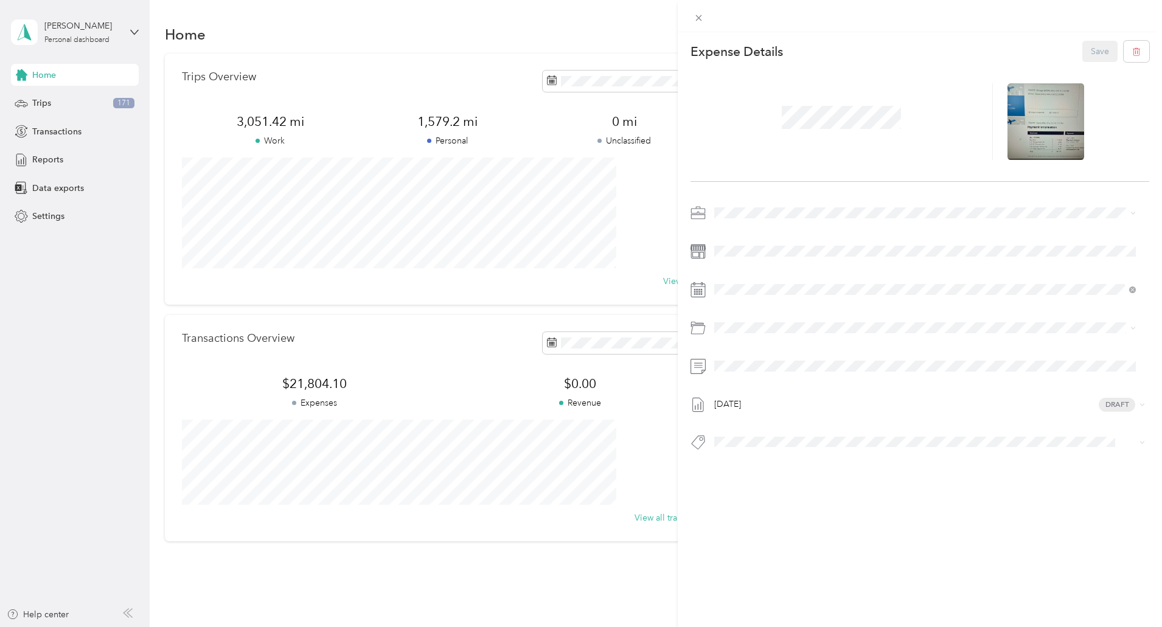
click at [49, 137] on div "This expense cannot be edited because it is either under review, approved, or p…" at bounding box center [581, 313] width 1162 height 627
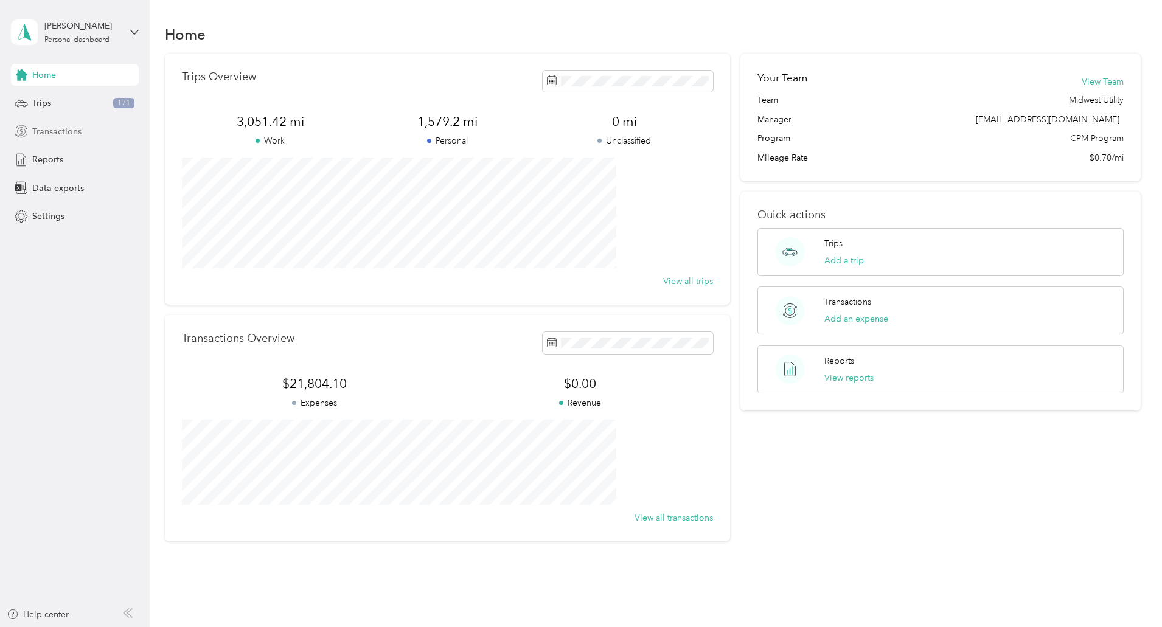
click at [50, 134] on span "Transactions" at bounding box center [56, 131] width 49 height 13
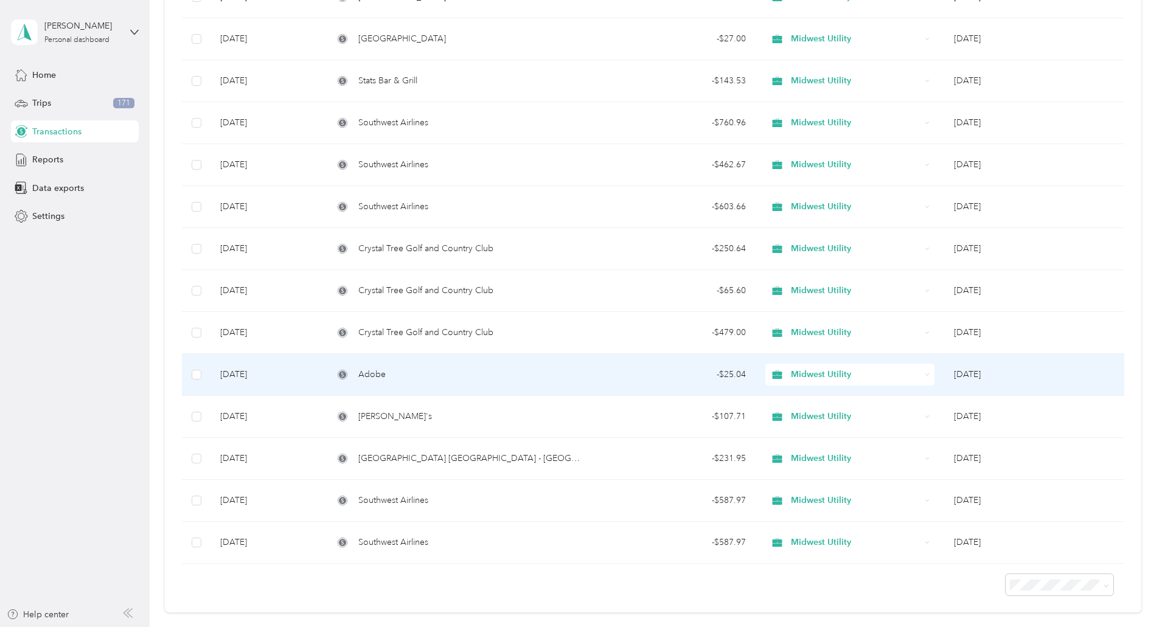
scroll to position [304, 0]
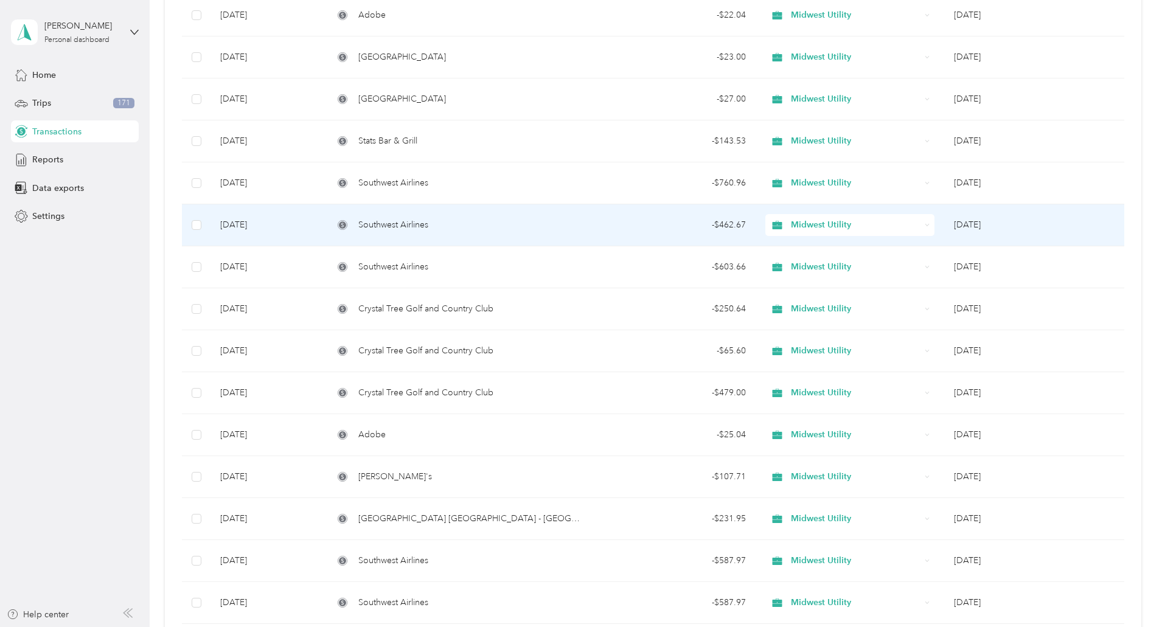
click at [428, 224] on span "Southwest Airlines" at bounding box center [393, 224] width 70 height 13
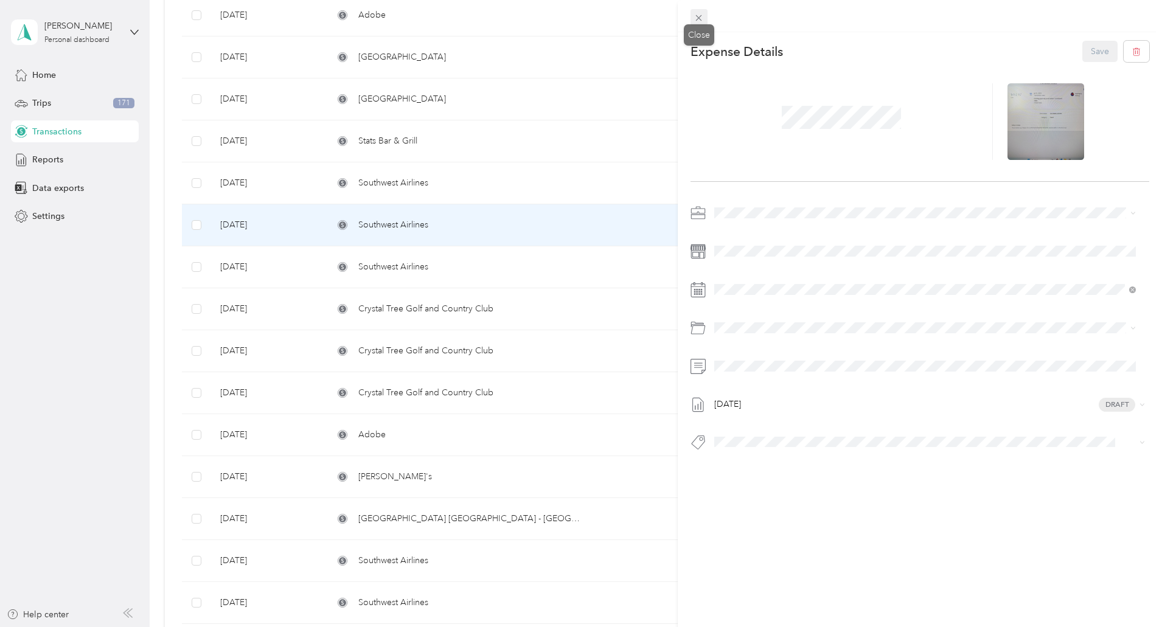
click at [695, 21] on icon at bounding box center [698, 18] width 10 height 10
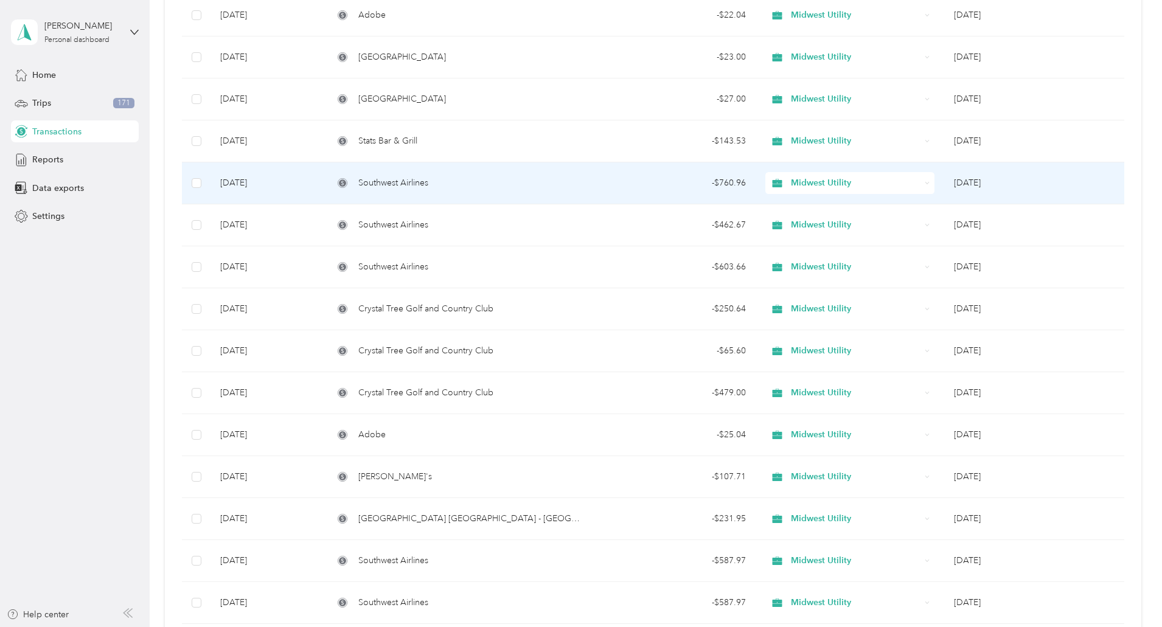
click at [497, 184] on div "Southwest Airlines" at bounding box center [458, 182] width 250 height 13
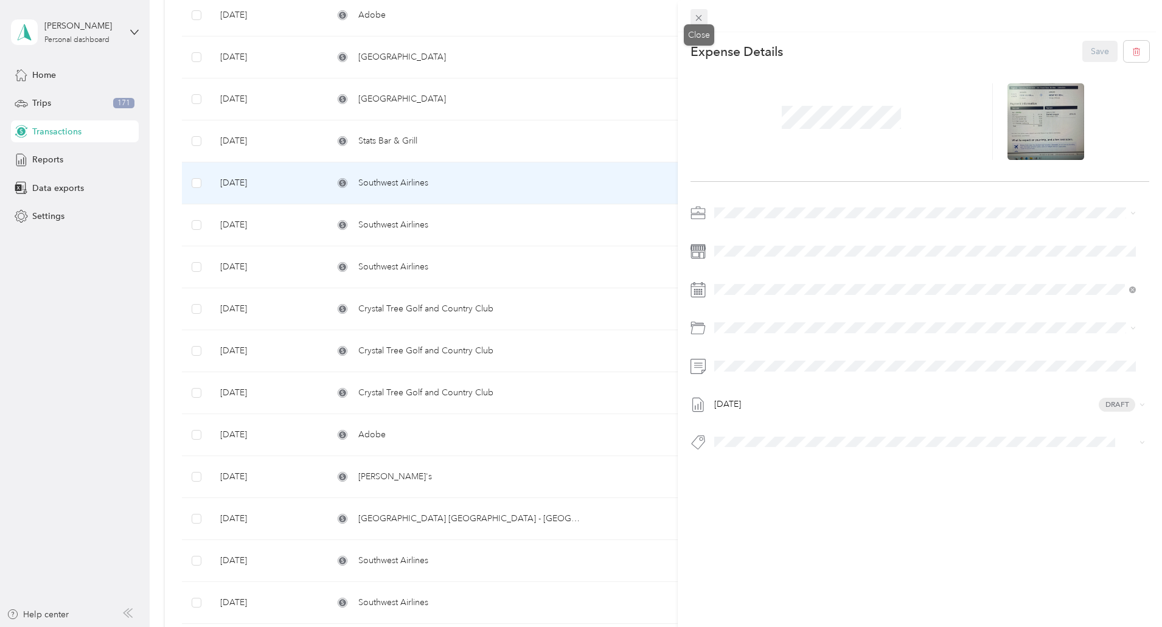
click at [697, 19] on icon at bounding box center [699, 18] width 6 height 6
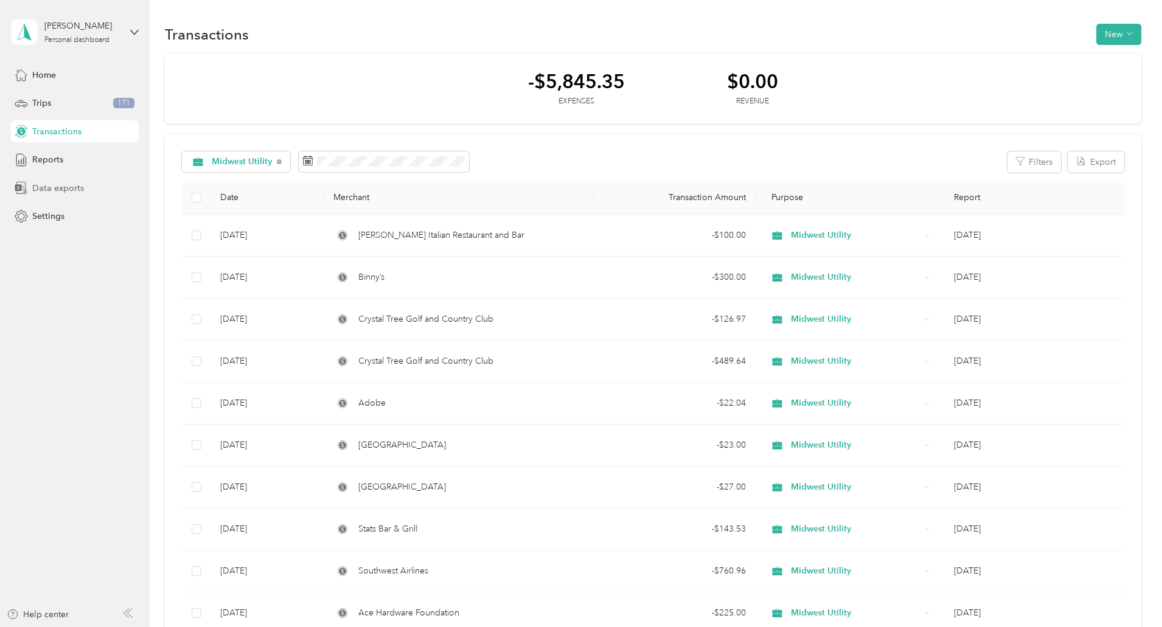
click at [58, 188] on span "Data exports" at bounding box center [58, 188] width 52 height 13
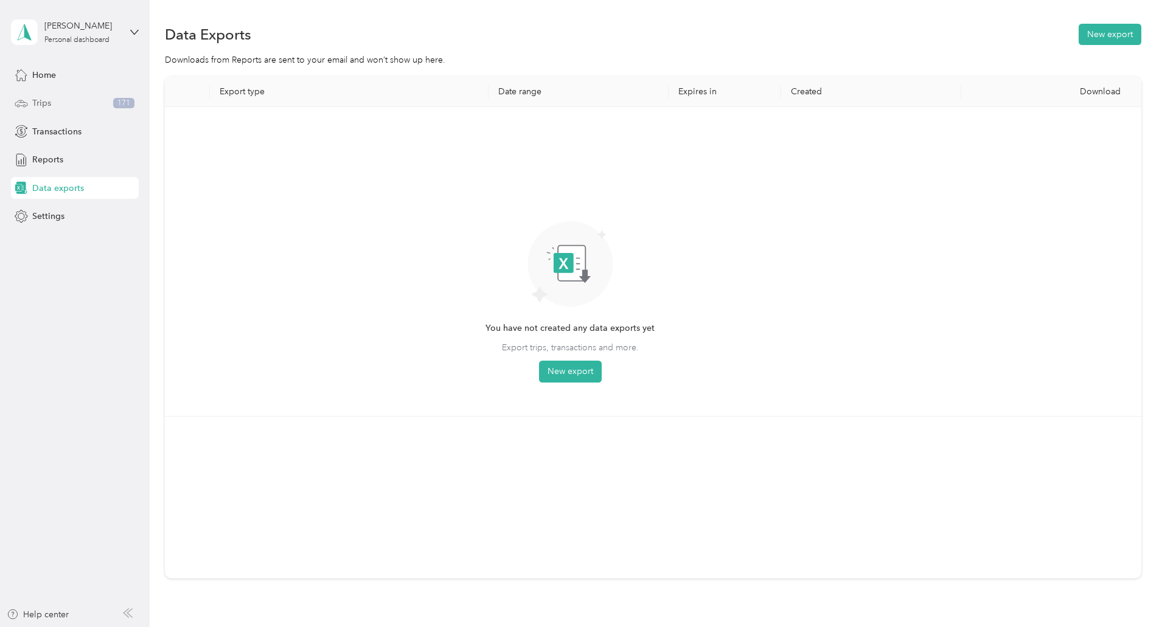
click at [44, 102] on span "Trips" at bounding box center [41, 103] width 19 height 13
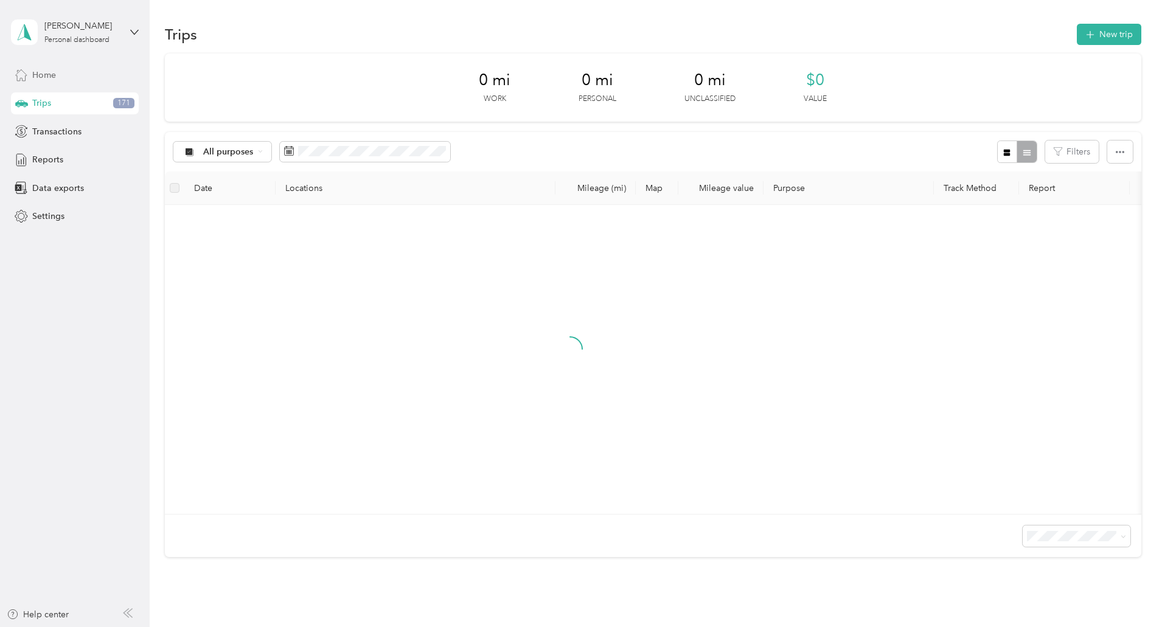
click at [43, 77] on span "Home" at bounding box center [44, 75] width 24 height 13
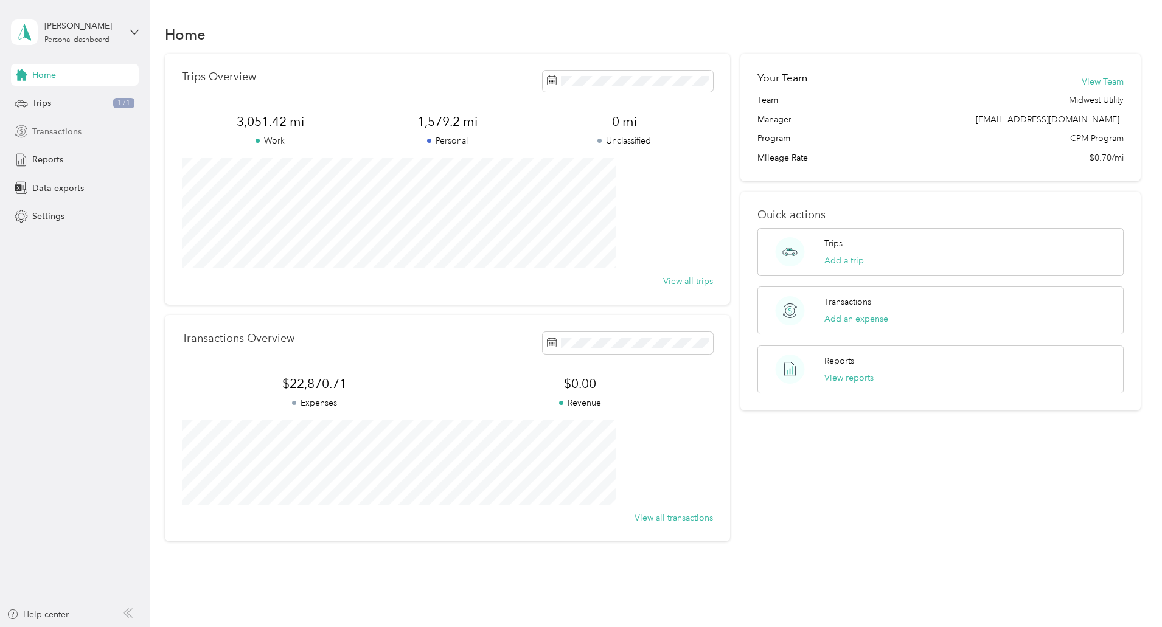
click at [49, 134] on span "Transactions" at bounding box center [56, 131] width 49 height 13
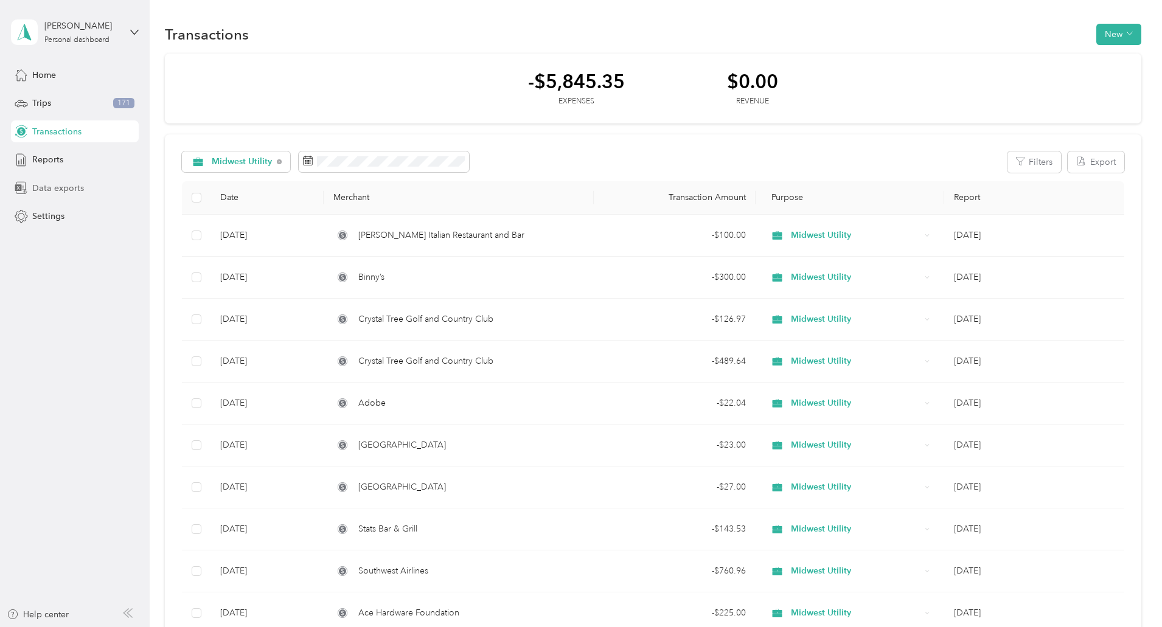
click at [60, 184] on span "Data exports" at bounding box center [58, 188] width 52 height 13
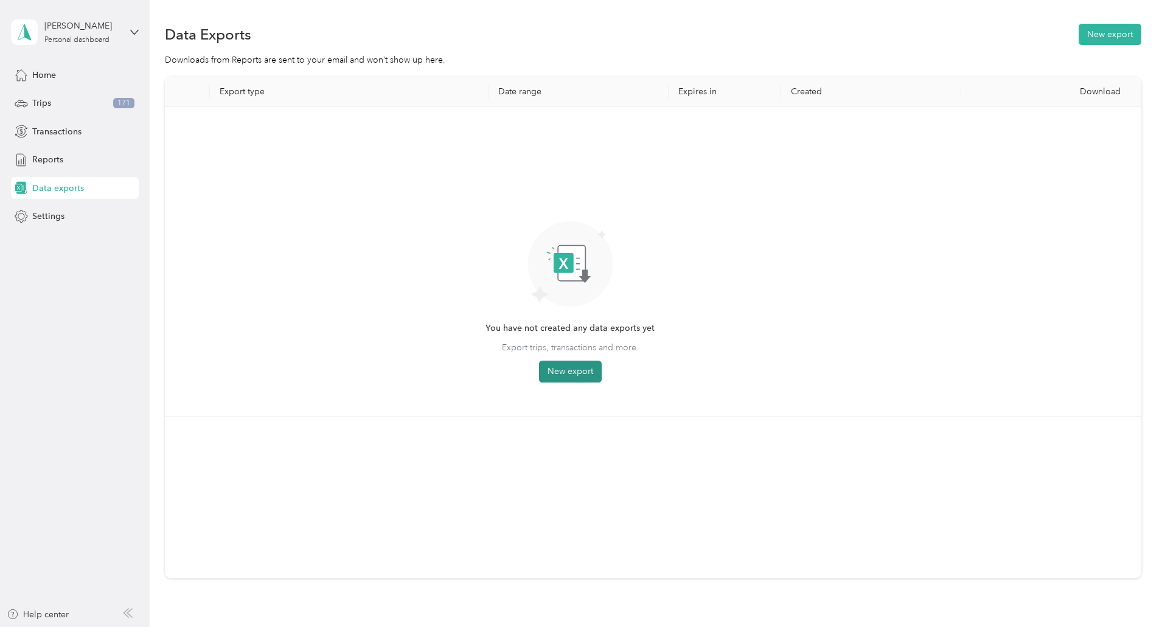
click at [602, 373] on button "New export" at bounding box center [570, 372] width 63 height 22
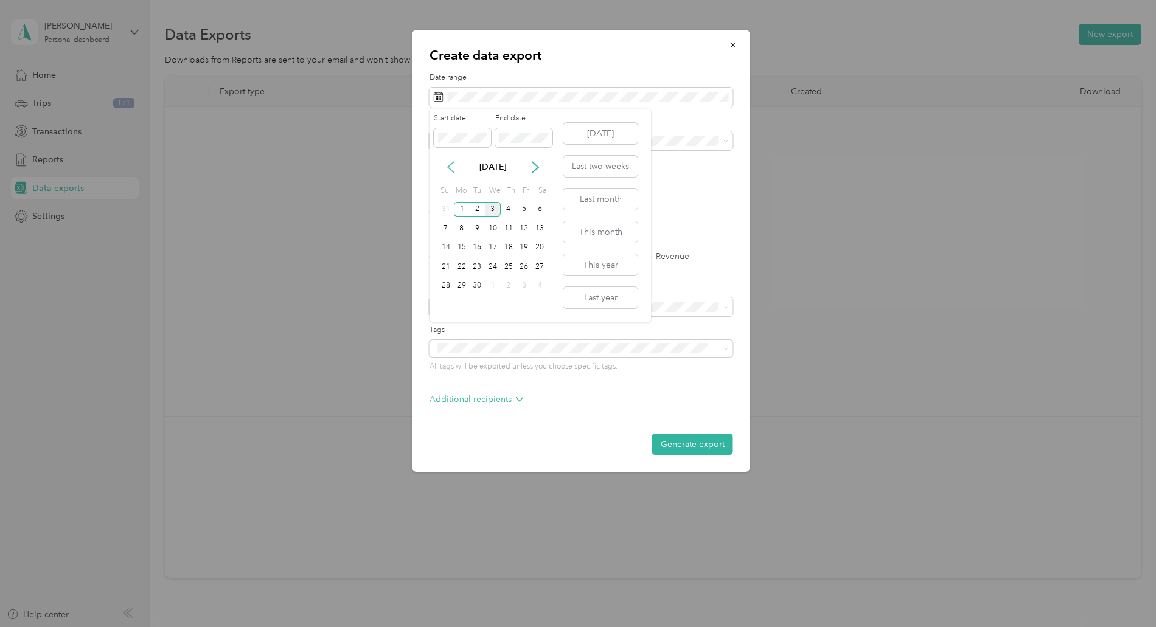
click at [450, 168] on icon at bounding box center [451, 167] width 6 height 11
click at [524, 212] on div "1" at bounding box center [524, 209] width 16 height 15
click at [443, 307] on div "31" at bounding box center [446, 304] width 16 height 15
click at [487, 185] on li "Midwest Utility" at bounding box center [581, 182] width 304 height 21
click at [534, 210] on label "PDF" at bounding box center [531, 212] width 29 height 9
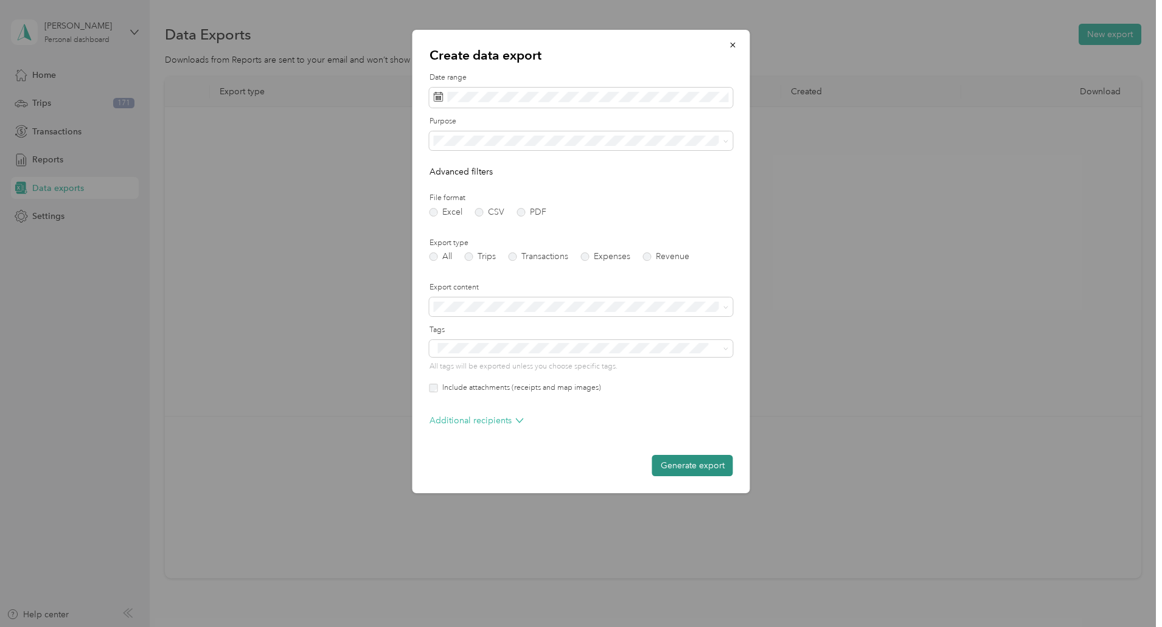
click at [683, 473] on button "Generate export" at bounding box center [692, 465] width 81 height 21
